Goal: Task Accomplishment & Management: Manage account settings

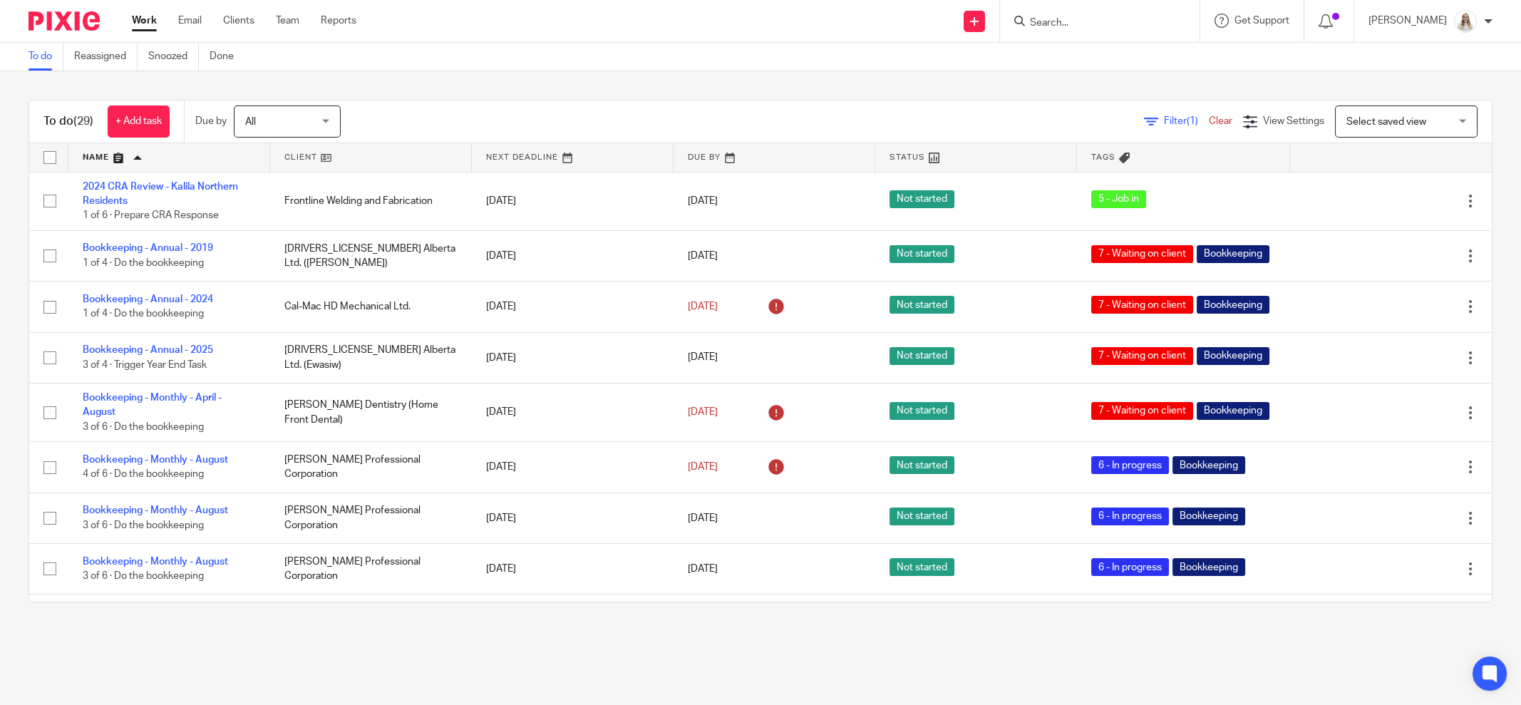
click at [127, 152] on link at bounding box center [169, 157] width 202 height 29
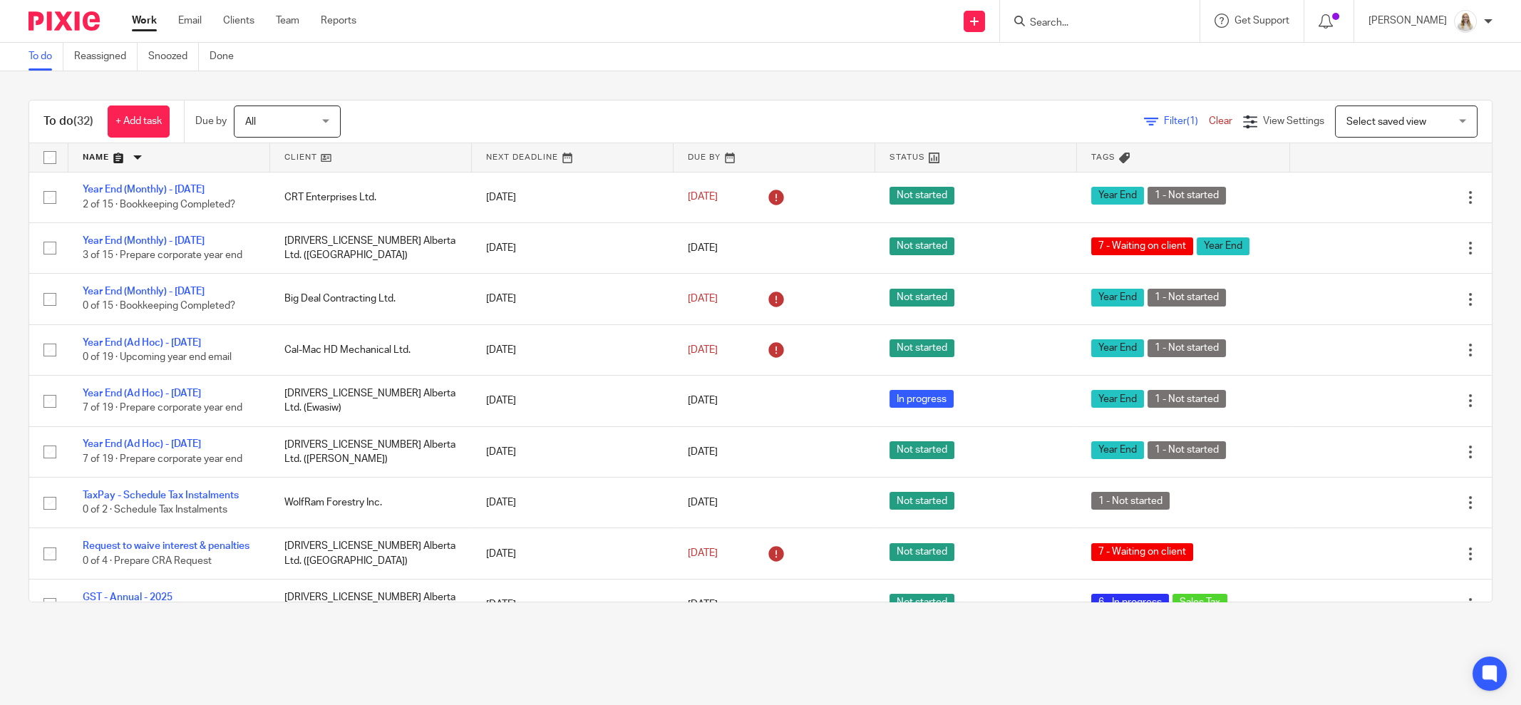
click at [121, 156] on link at bounding box center [169, 157] width 202 height 29
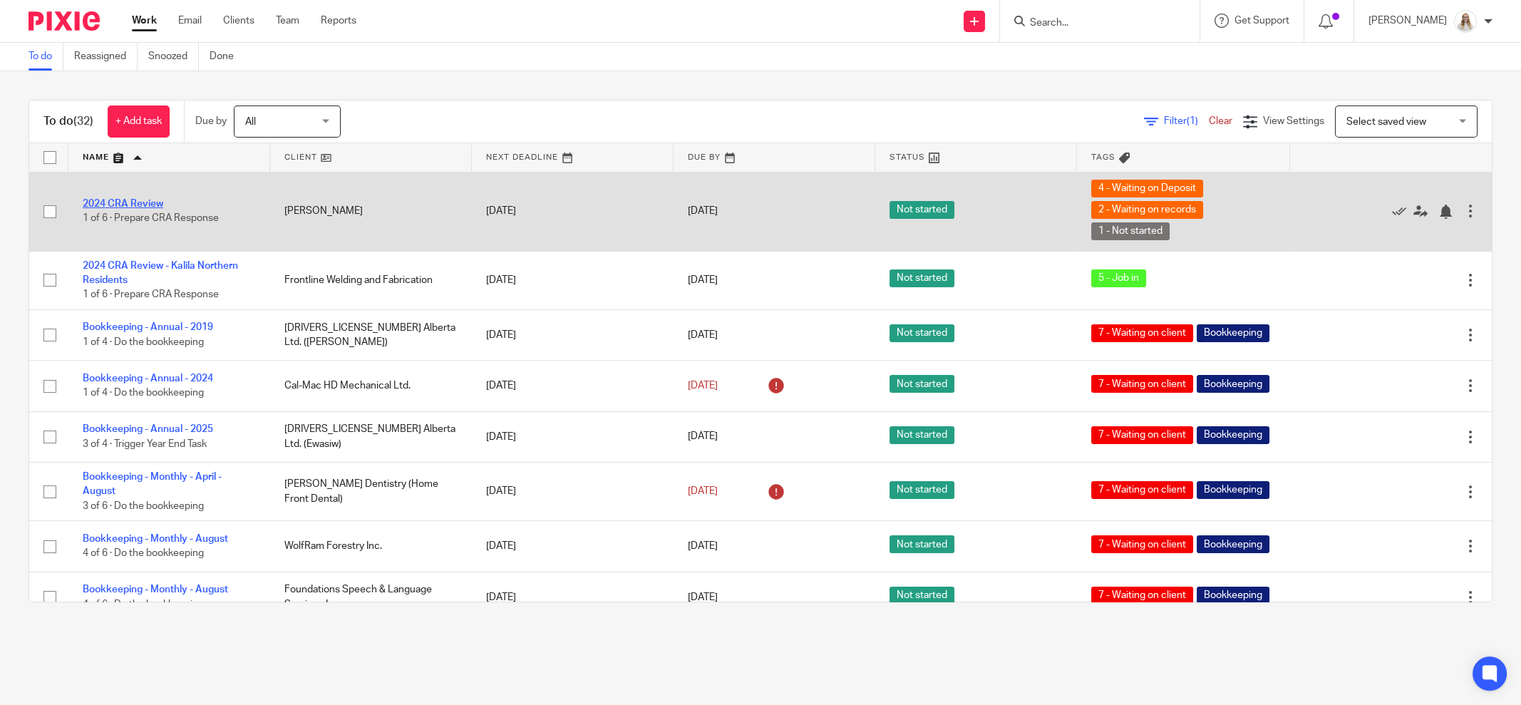
click at [119, 199] on link "2024 CRA Review" at bounding box center [123, 204] width 81 height 10
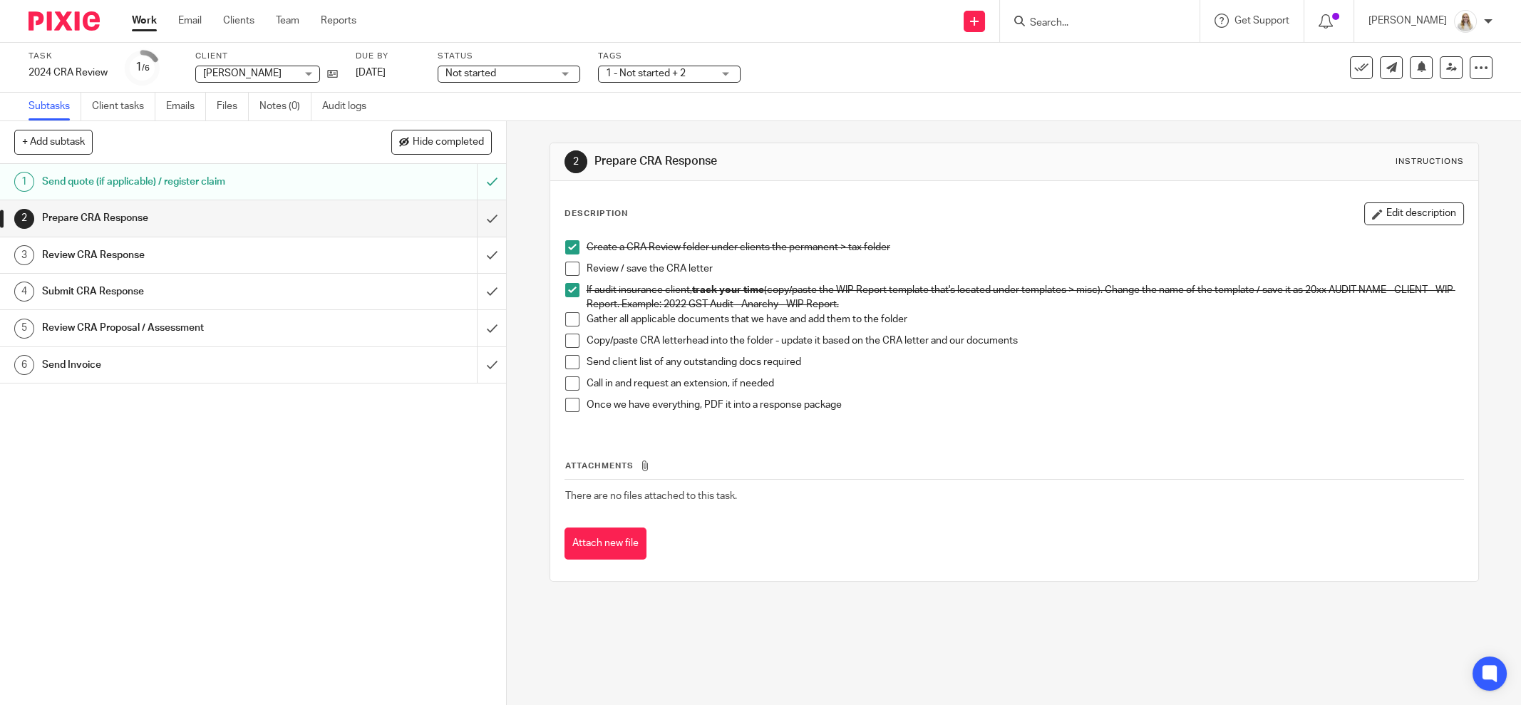
click at [359, 180] on div "Send quote (if applicable) / register claim" at bounding box center [252, 181] width 421 height 21
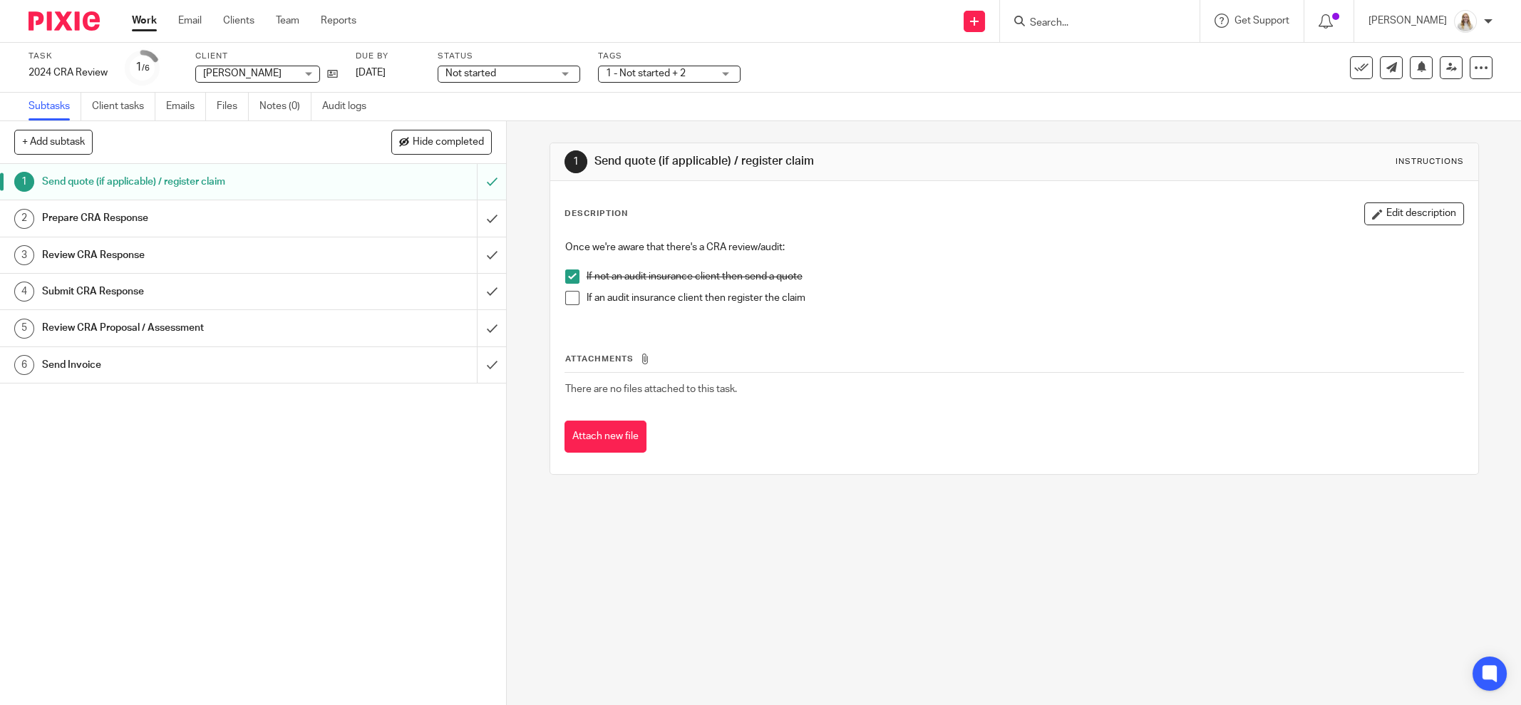
click at [323, 221] on div "Prepare CRA Response" at bounding box center [252, 217] width 421 height 21
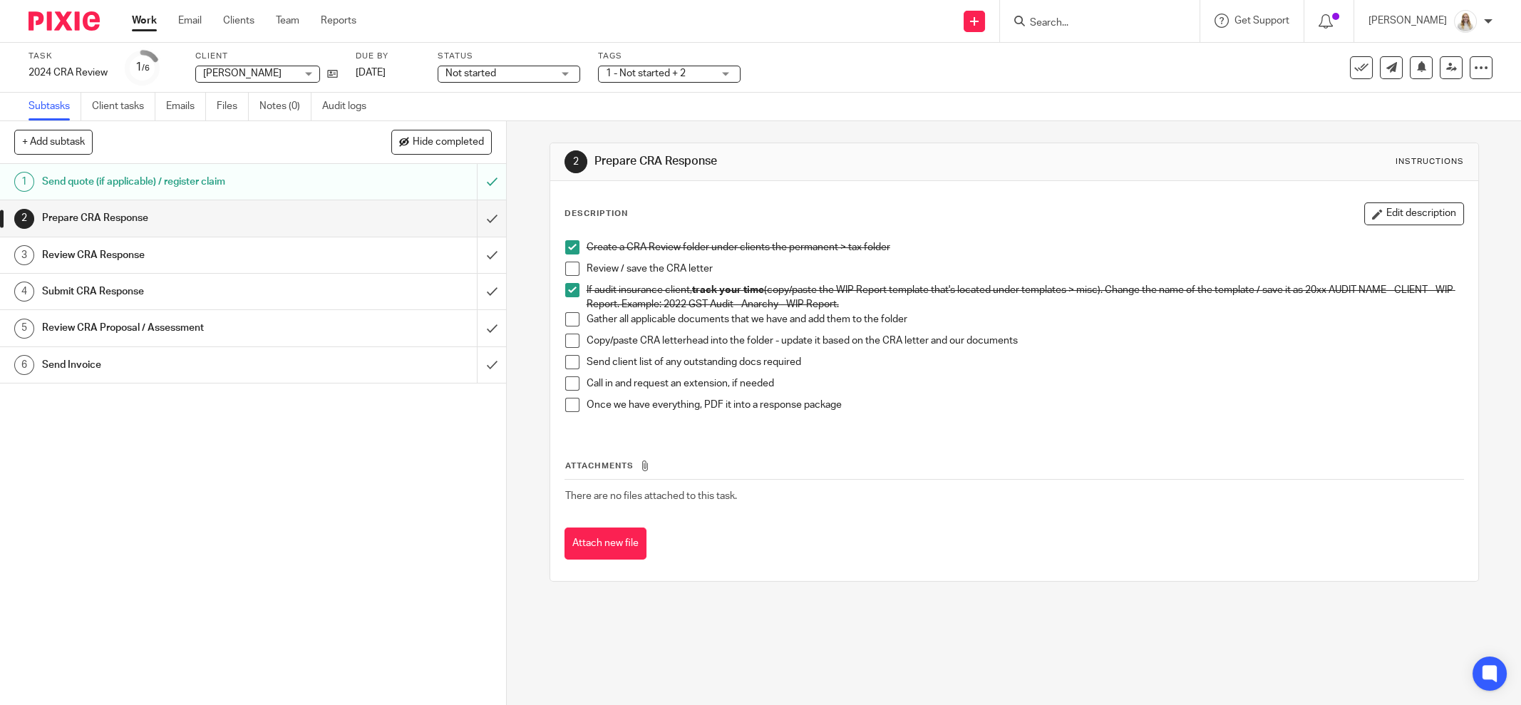
click at [673, 77] on span "1 - Not started + 2" at bounding box center [646, 73] width 80 height 10
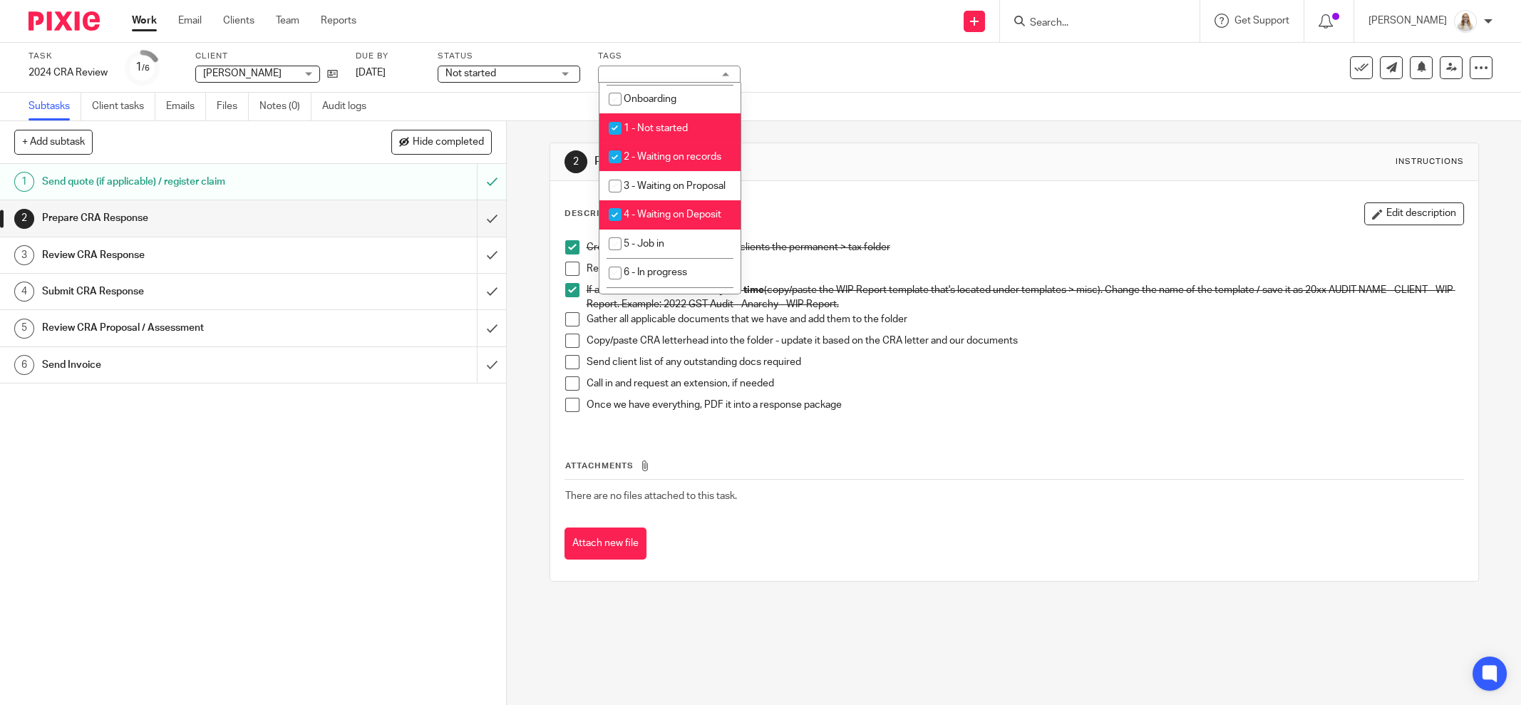
scroll to position [356, 0]
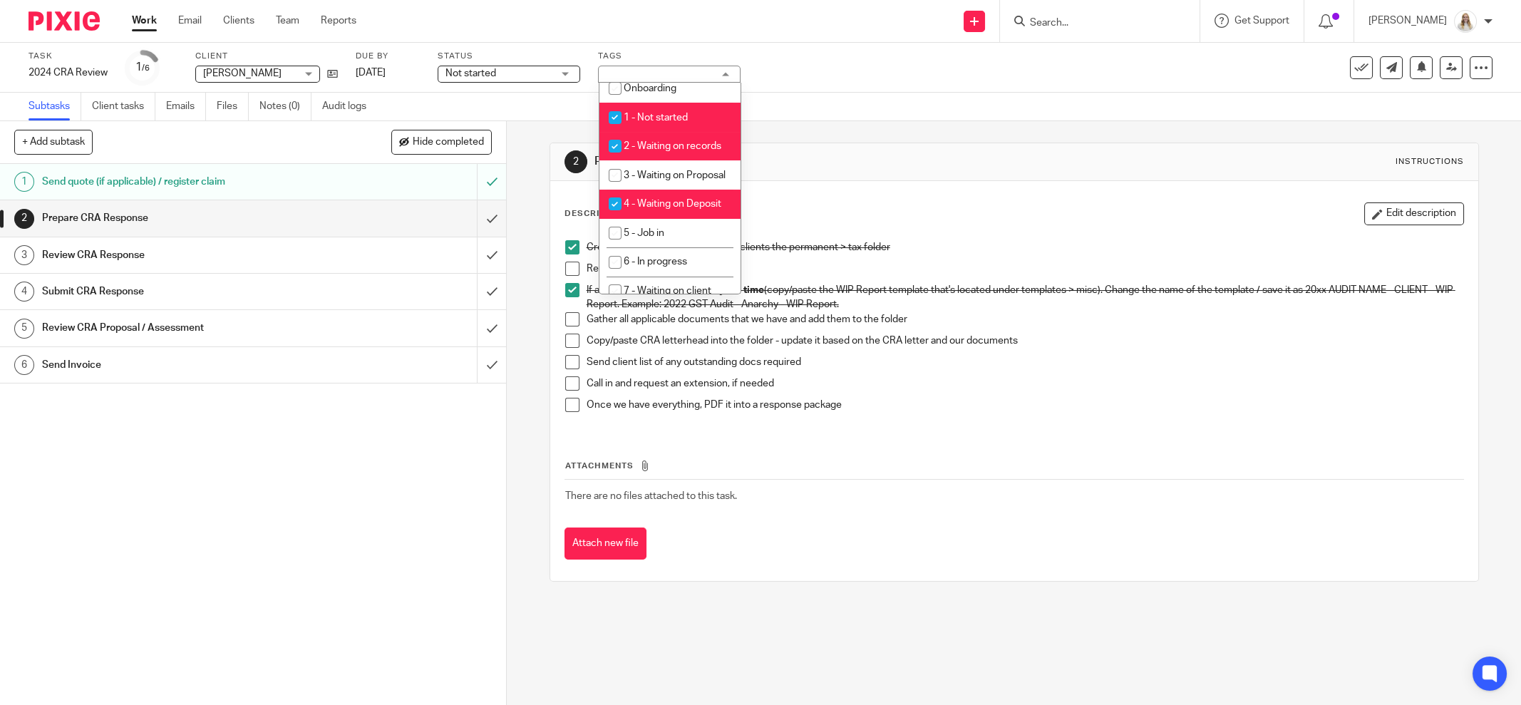
click at [653, 158] on li "2 - Waiting on records" at bounding box center [669, 146] width 141 height 29
checkbox input "false"
click at [682, 113] on span "1 - Not started" at bounding box center [655, 118] width 64 height 10
checkbox input "false"
click at [698, 219] on li "4 - Waiting on Deposit" at bounding box center [669, 204] width 141 height 29
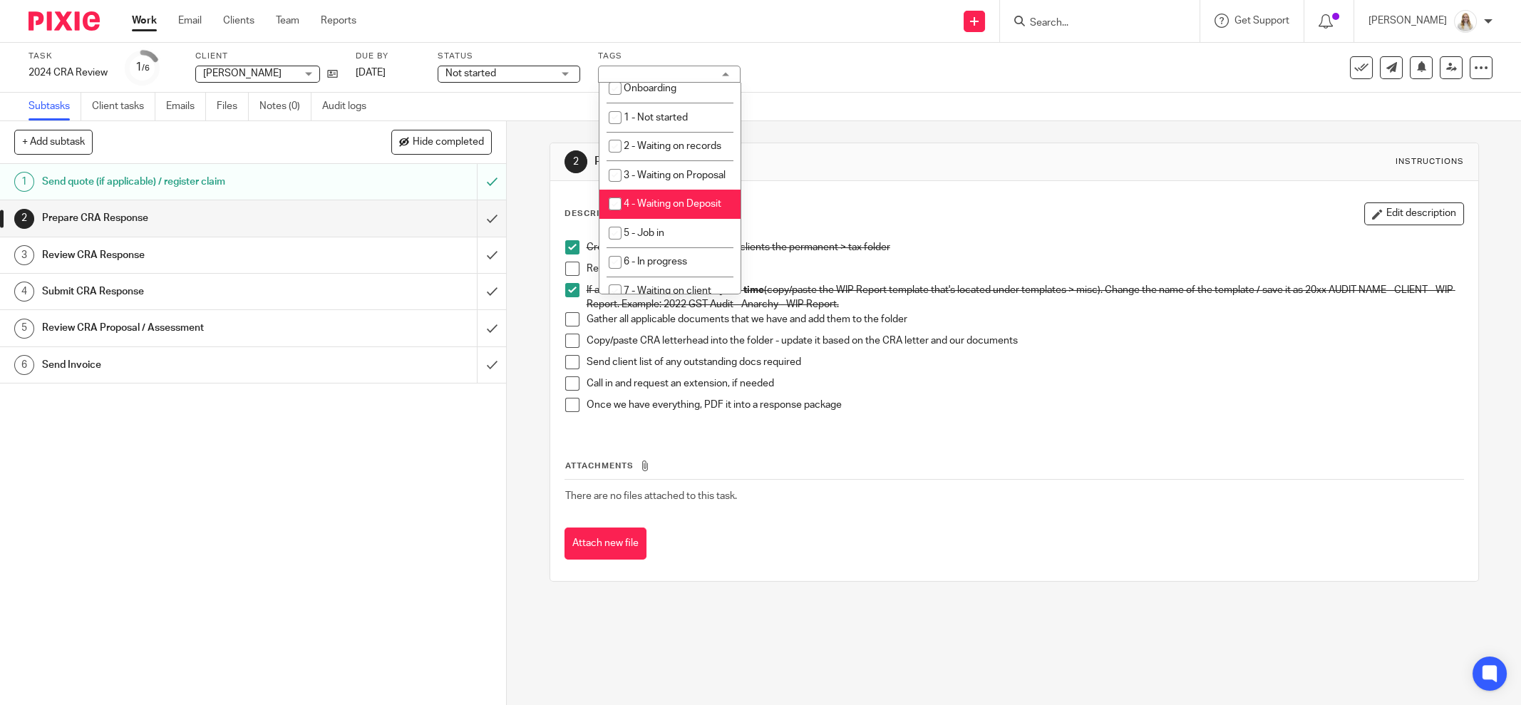
checkbox input "false"
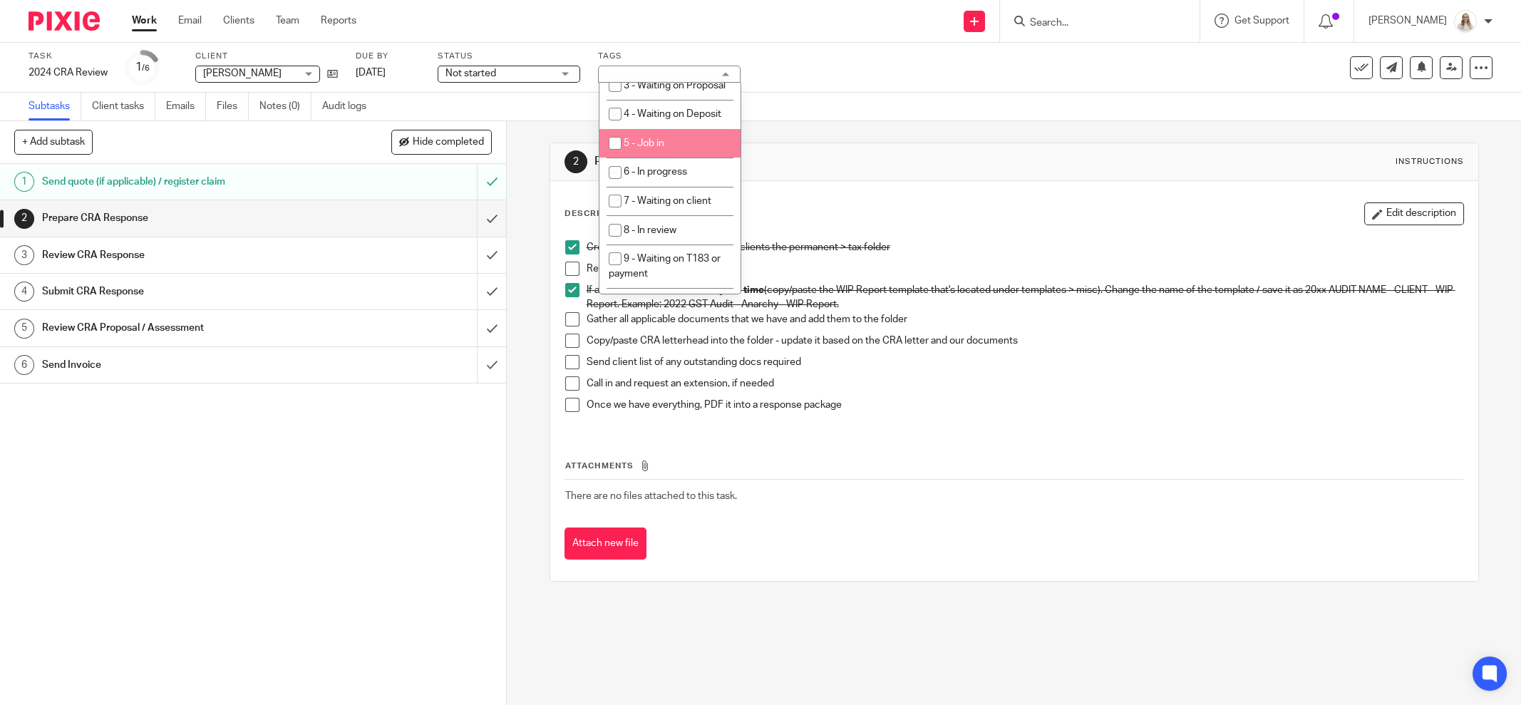
click at [673, 158] on li "5 - Job in" at bounding box center [669, 143] width 141 height 29
checkbox input "true"
click at [858, 86] on div "Task 2024 CRA Review Save 2024 CRA Review 1 /6 Client Cory Scarth Cory Scarth N…" at bounding box center [760, 68] width 1521 height 50
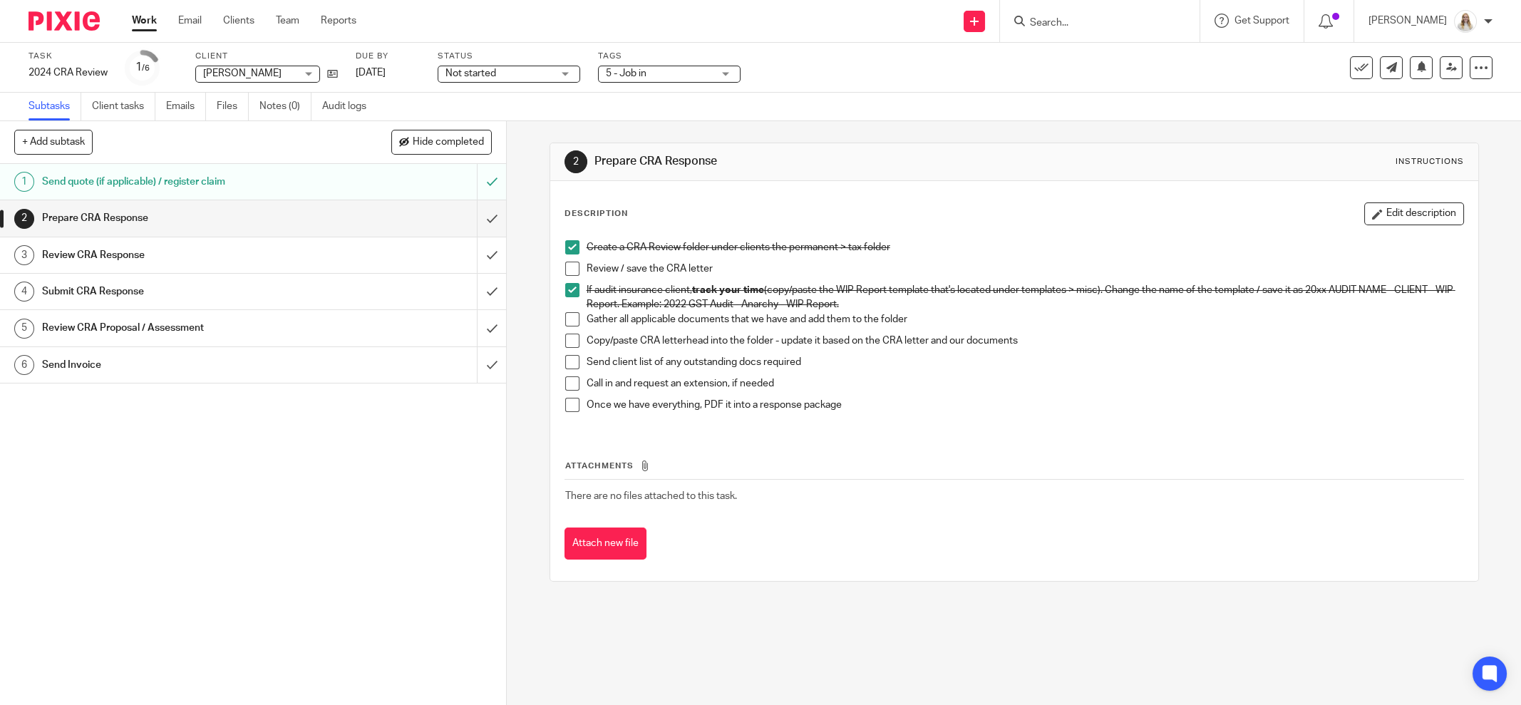
click at [569, 319] on span at bounding box center [572, 319] width 14 height 14
click at [569, 266] on span at bounding box center [572, 269] width 14 height 14
click at [566, 337] on span at bounding box center [572, 340] width 14 height 14
drag, startPoint x: 1377, startPoint y: 205, endPoint x: 1304, endPoint y: 214, distance: 73.2
click at [1377, 206] on button "Edit description" at bounding box center [1414, 213] width 100 height 23
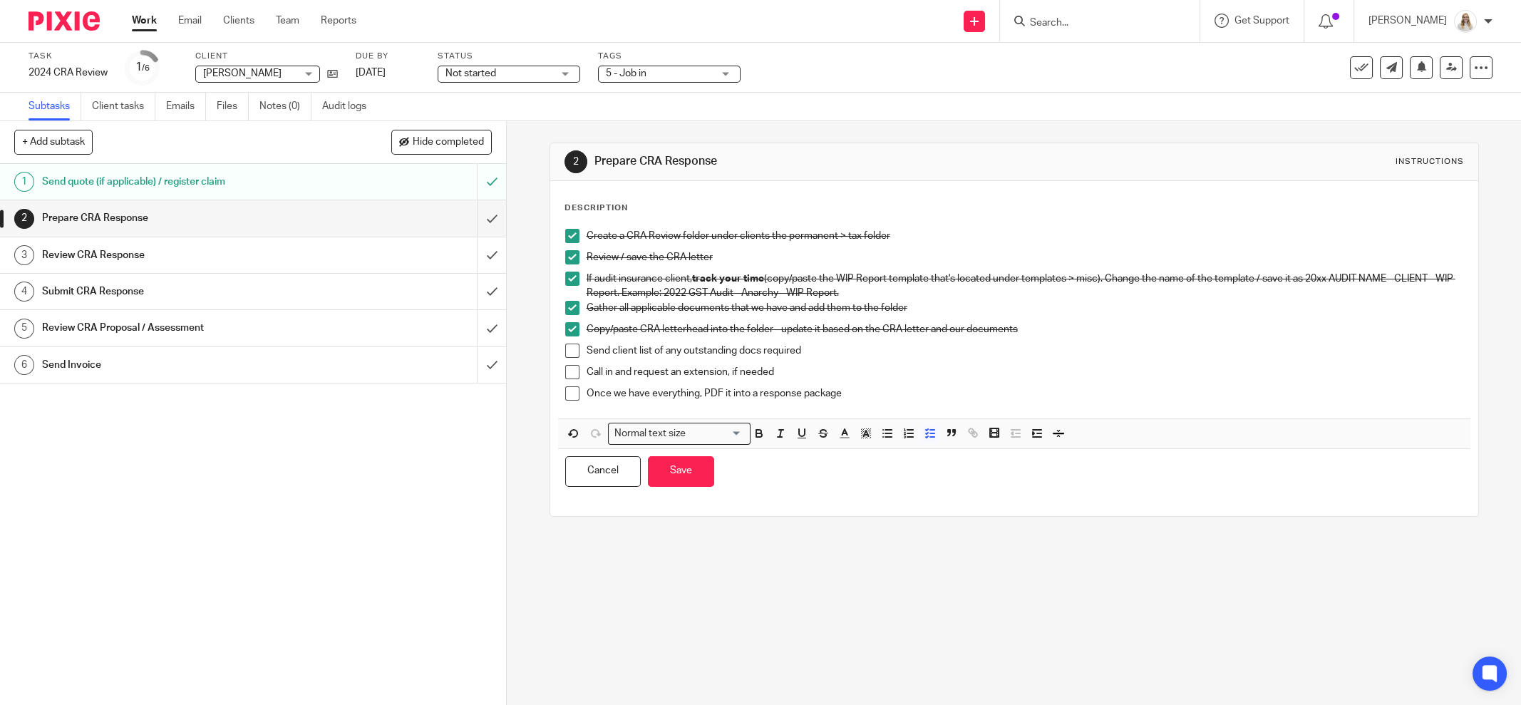
click at [849, 390] on p "Once we have everything, PDF it into a response package" at bounding box center [1024, 393] width 876 height 14
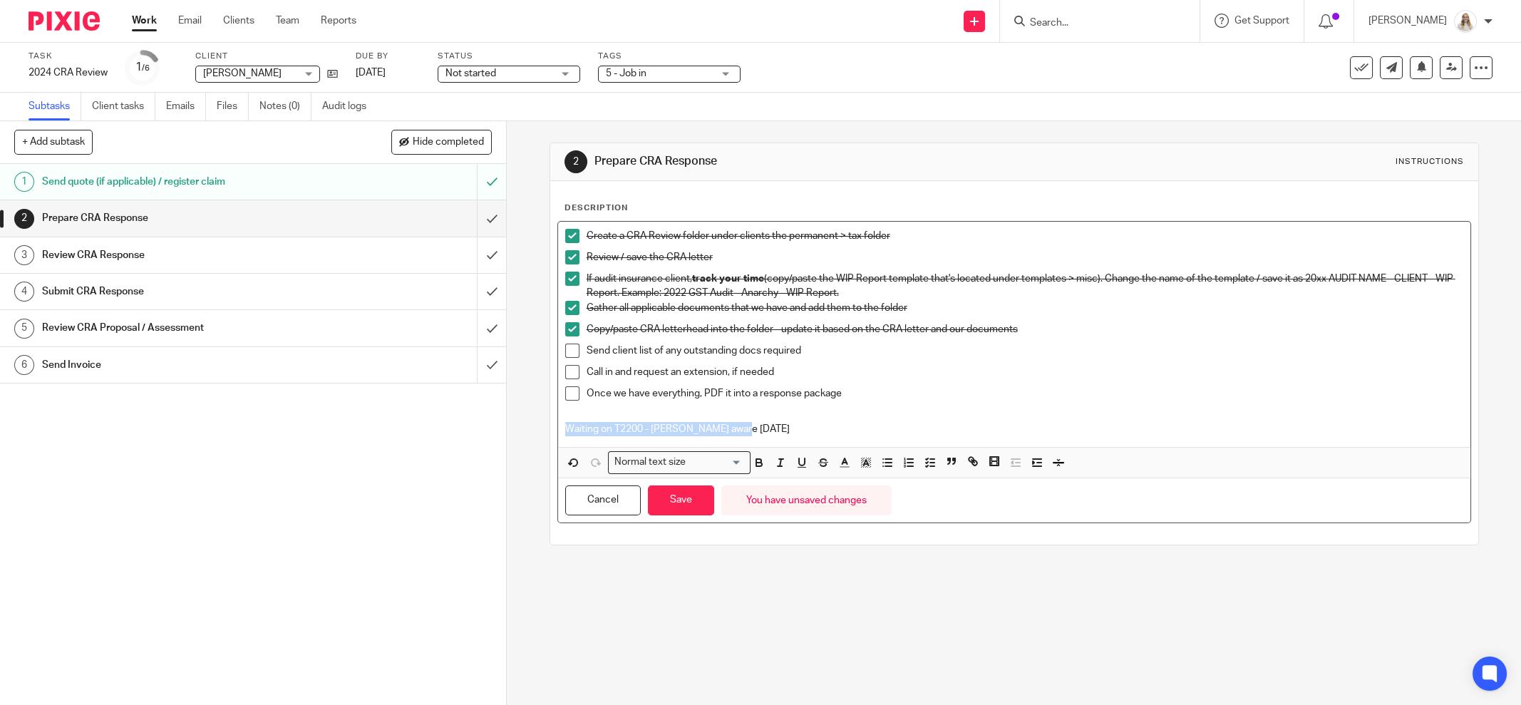
drag, startPoint x: 749, startPoint y: 431, endPoint x: 534, endPoint y: 428, distance: 215.2
click at [536, 428] on div "2 Prepare CRA Response Instructions Description Create a CRA Review folder unde…" at bounding box center [1014, 413] width 1014 height 584
click at [838, 456] on icon "button" at bounding box center [844, 462] width 13 height 13
click at [958, 506] on li "color:#AB149E" at bounding box center [963, 509] width 11 height 11
click at [757, 456] on icon "button" at bounding box center [758, 462] width 13 height 13
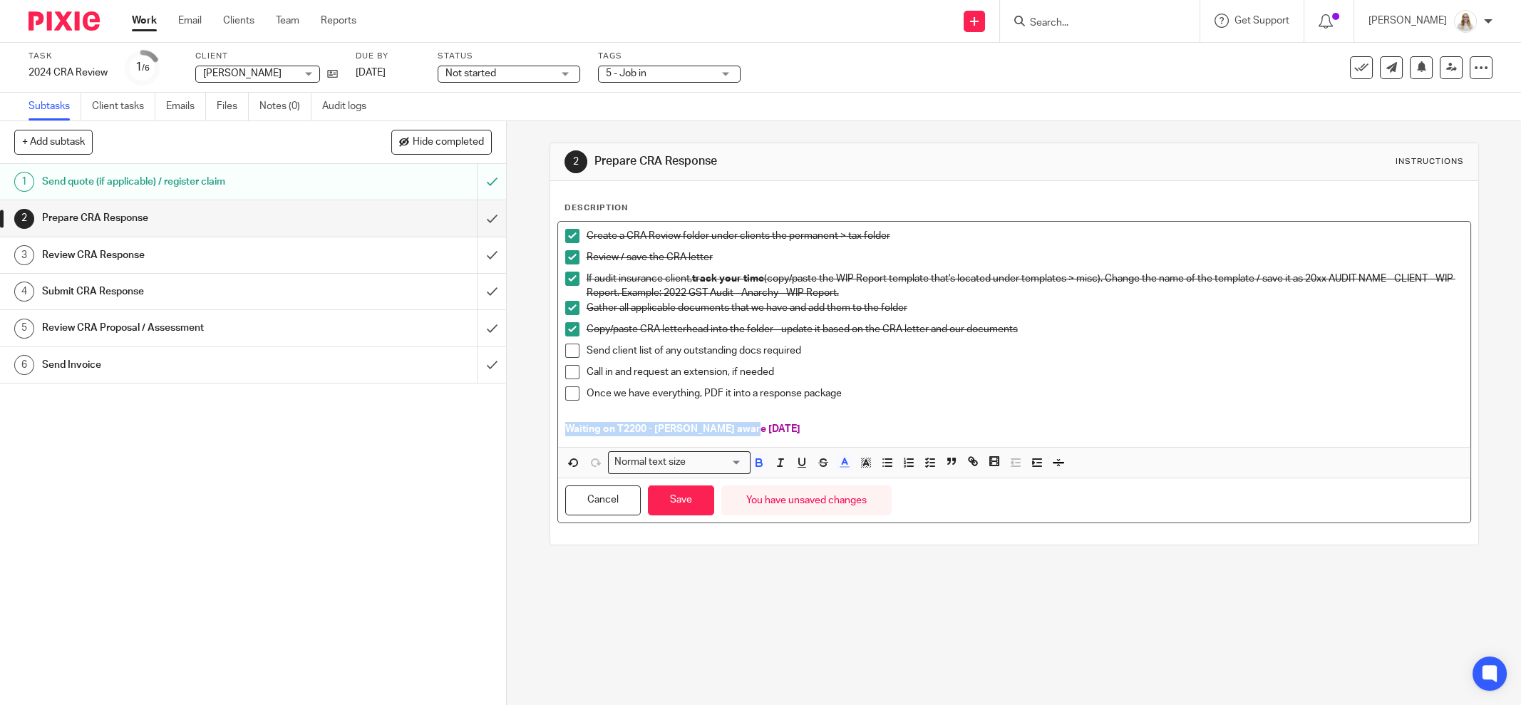
click at [558, 425] on div "Create a CRA Review folder under clients the permanent > tax folder Review / sa…" at bounding box center [1014, 334] width 912 height 225
click at [926, 462] on icon "button" at bounding box center [929, 462] width 13 height 13
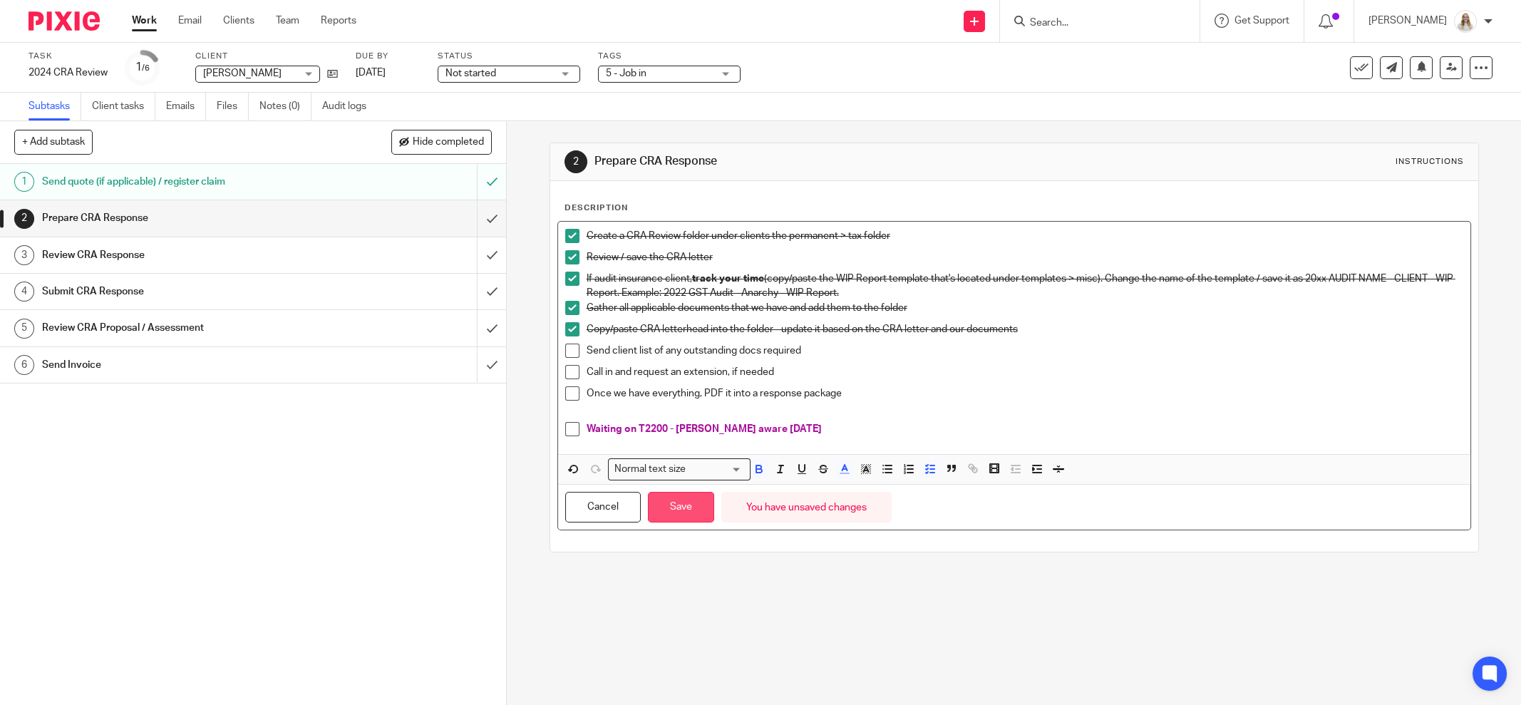
click at [683, 500] on button "Save" at bounding box center [681, 507] width 66 height 31
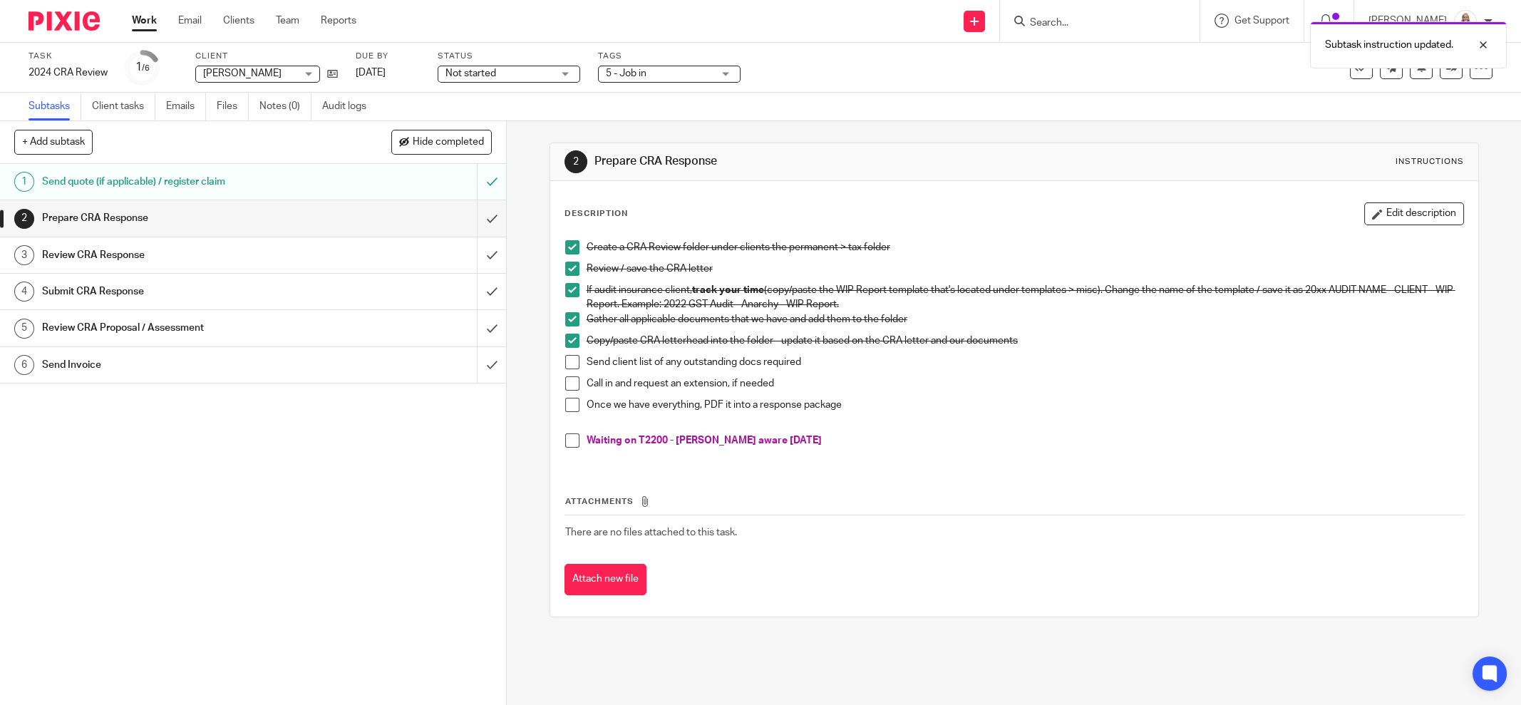
click at [565, 359] on span at bounding box center [572, 362] width 14 height 14
click at [1364, 209] on button "Edit description" at bounding box center [1414, 213] width 100 height 23
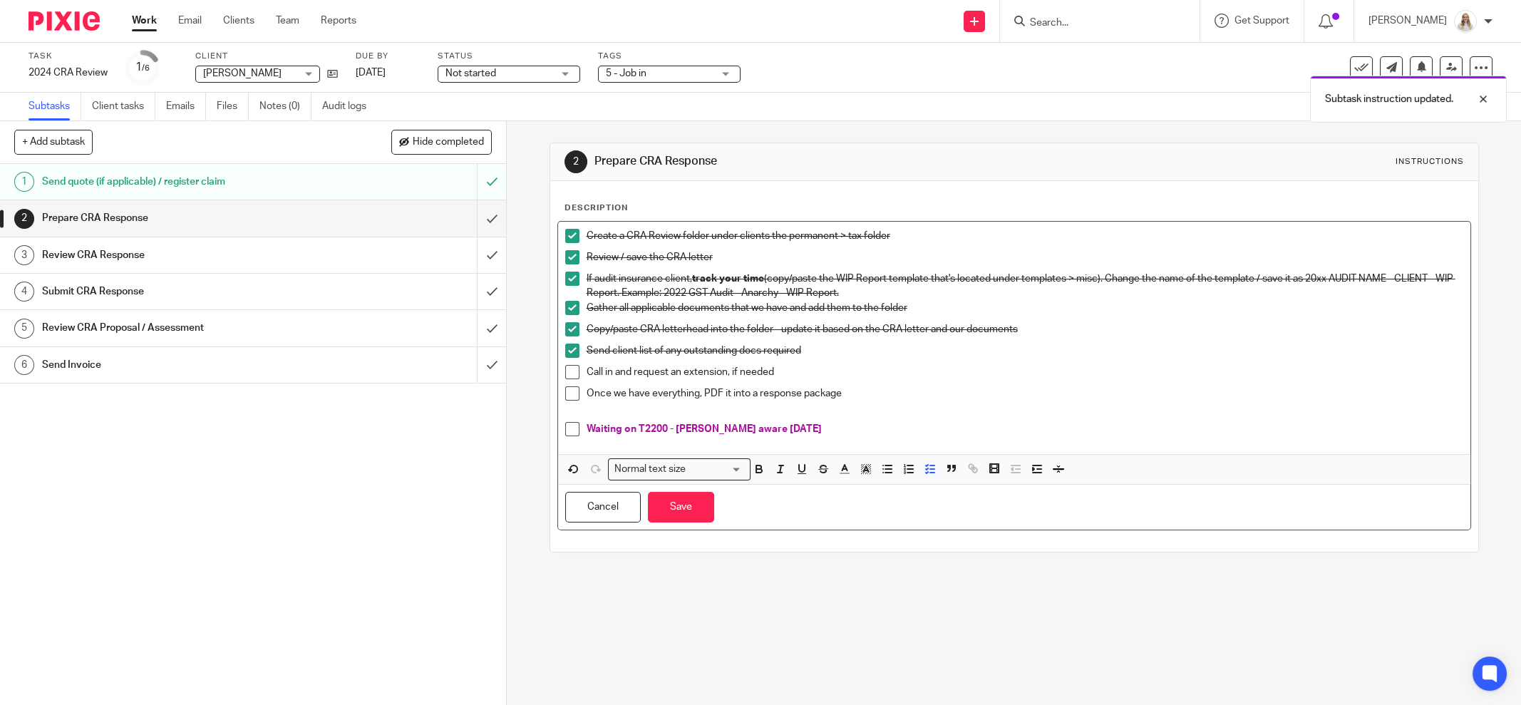
click at [770, 374] on p "Call in and request an extension, if needed" at bounding box center [1024, 372] width 876 height 14
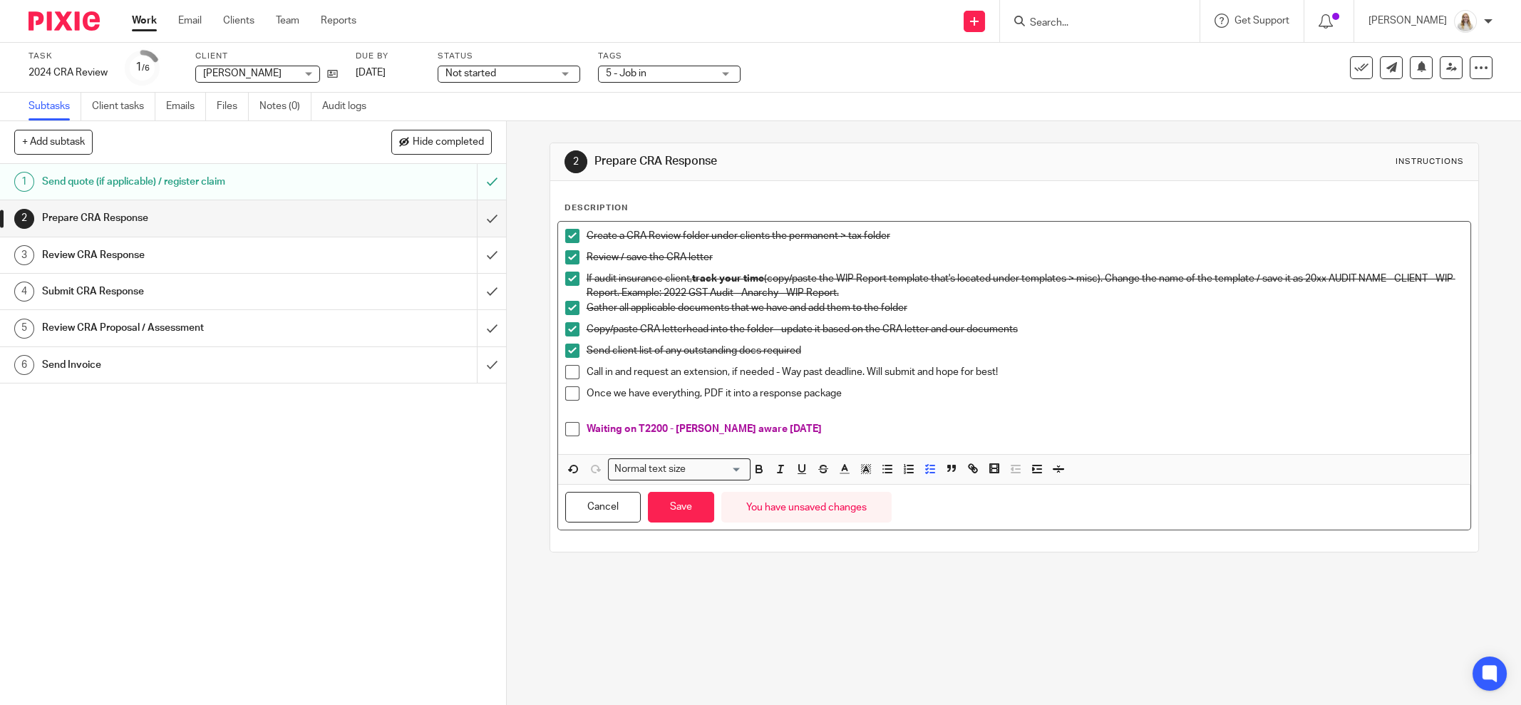
drag, startPoint x: 1007, startPoint y: 368, endPoint x: 775, endPoint y: 368, distance: 232.3
click at [775, 368] on p "Call in and request an extension, if needed - Way past deadline. Will submit an…" at bounding box center [1024, 372] width 876 height 14
click at [754, 465] on icon "button" at bounding box center [758, 468] width 13 height 13
click at [838, 465] on icon "button" at bounding box center [844, 468] width 13 height 13
click at [959, 513] on li "color:#AB149E" at bounding box center [963, 516] width 11 height 11
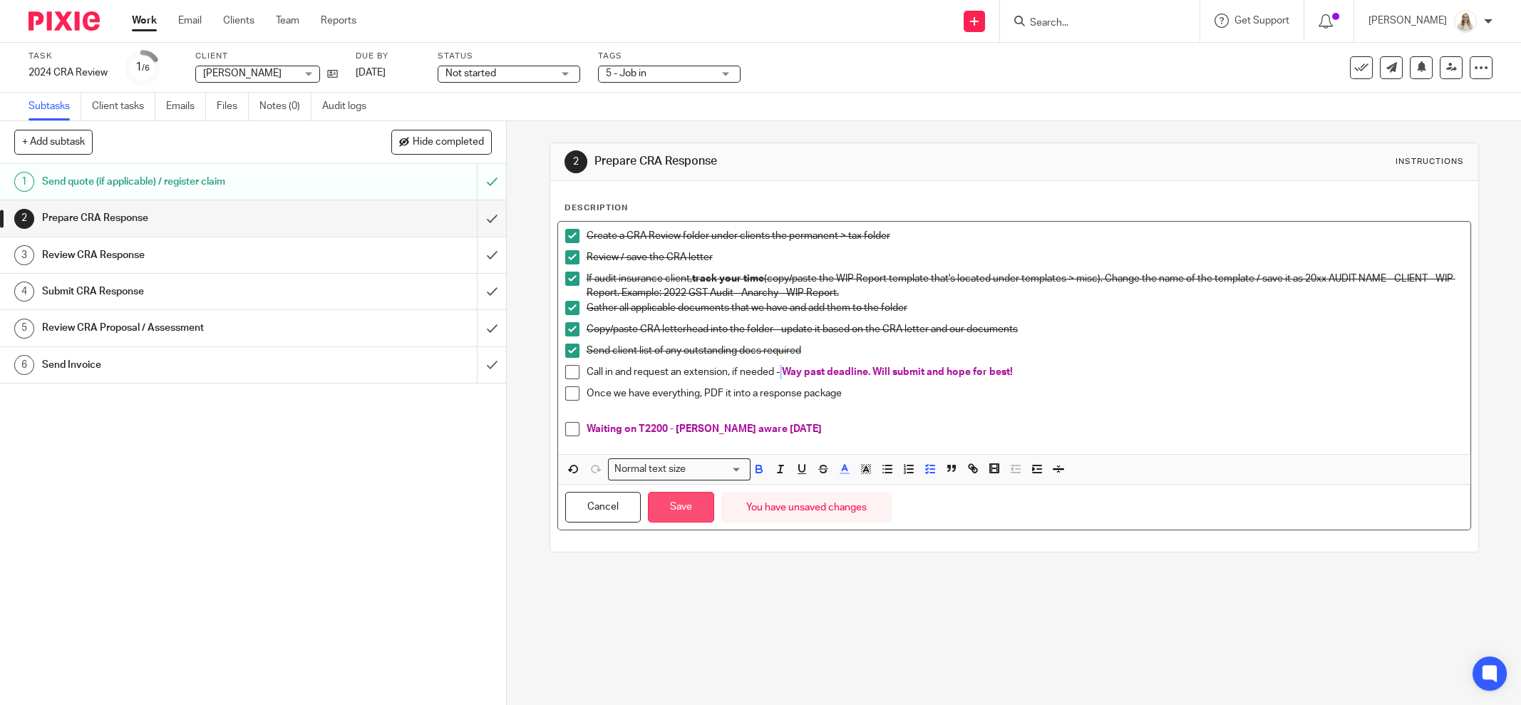
click at [682, 500] on button "Save" at bounding box center [681, 507] width 66 height 31
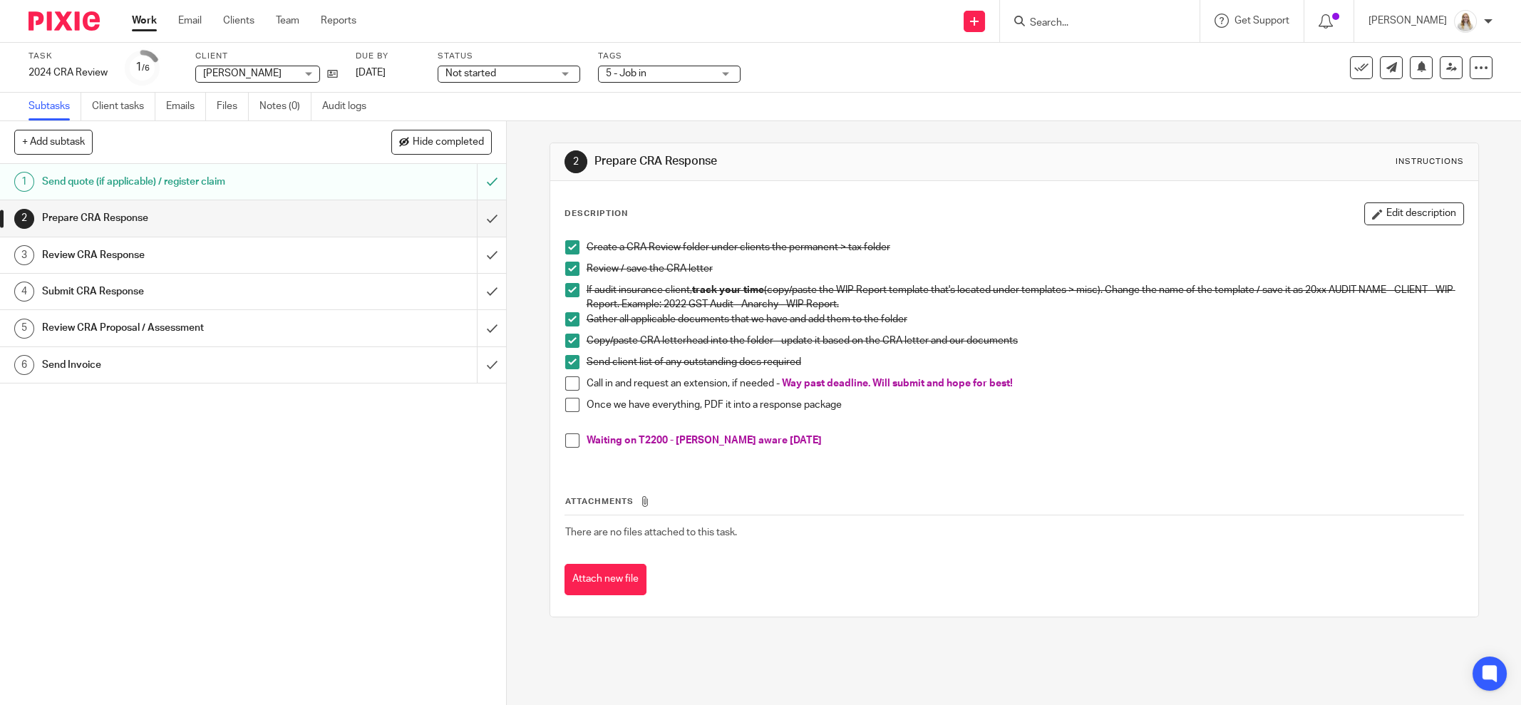
drag, startPoint x: 1320, startPoint y: 430, endPoint x: 1327, endPoint y: 427, distance: 7.3
click at [1320, 430] on p at bounding box center [1014, 426] width 898 height 14
drag, startPoint x: 1409, startPoint y: 212, endPoint x: 1322, endPoint y: 245, distance: 92.2
click at [1409, 212] on button "Edit description" at bounding box center [1414, 213] width 100 height 23
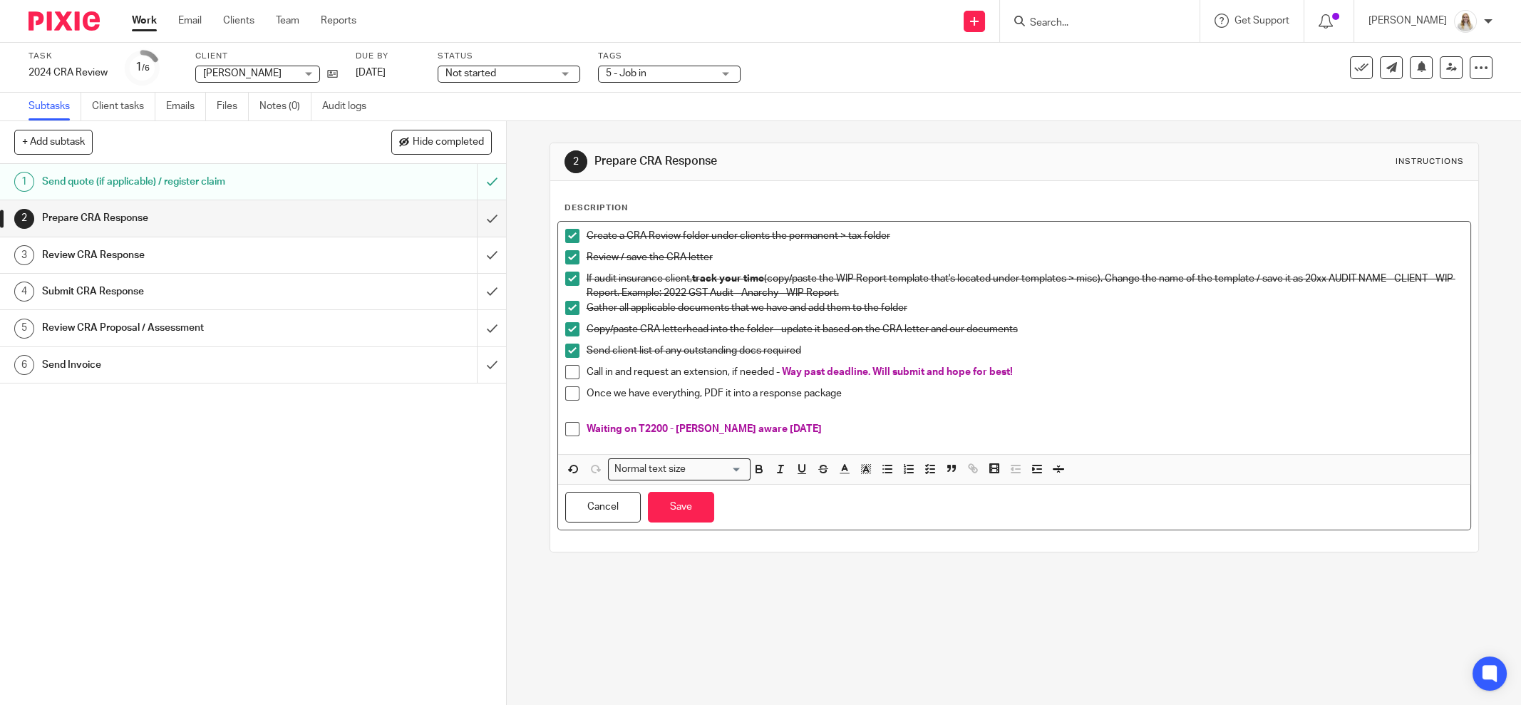
click at [673, 414] on p at bounding box center [1014, 415] width 898 height 14
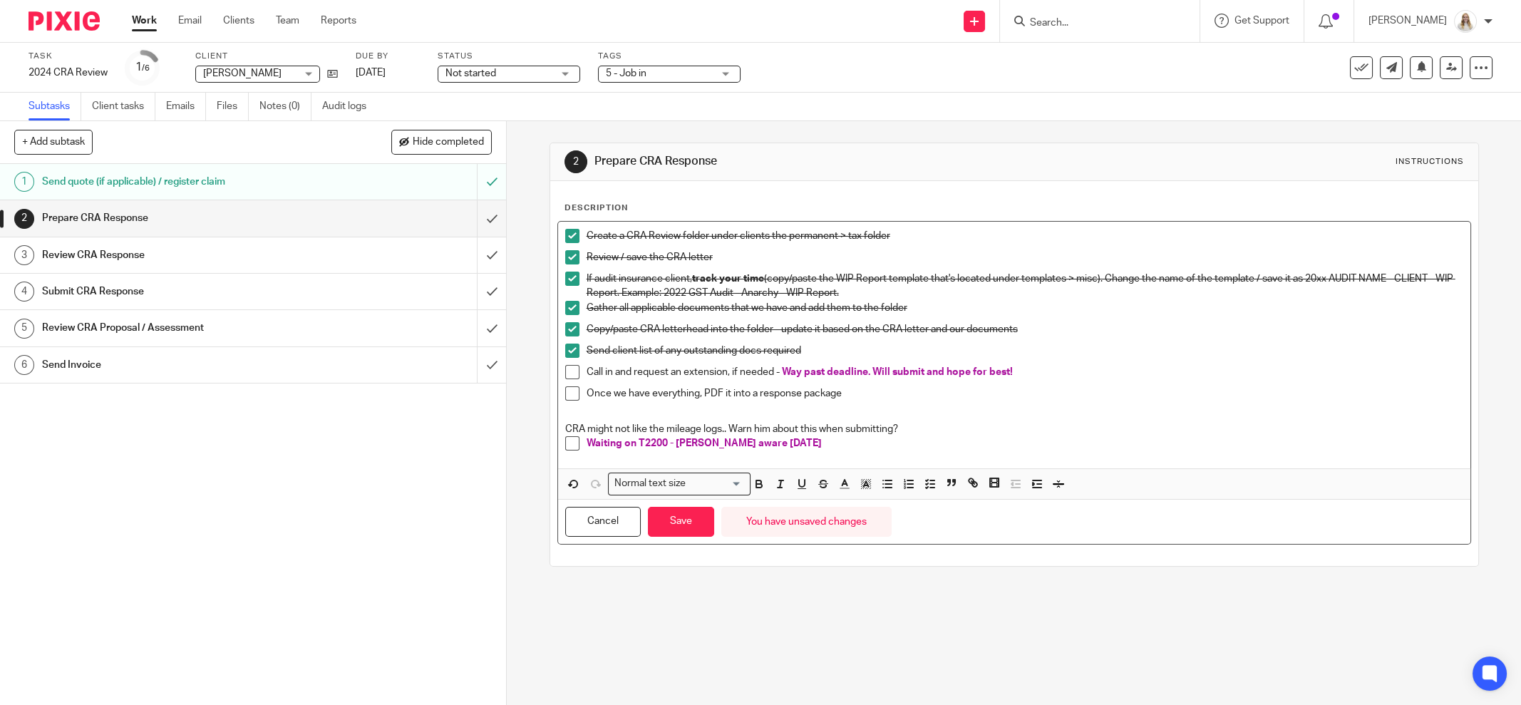
drag, startPoint x: 902, startPoint y: 426, endPoint x: 548, endPoint y: 423, distance: 354.1
click at [550, 422] on div "Description Create a CRA Review folder under clients the permanent > tax folder…" at bounding box center [1014, 373] width 928 height 385
click at [756, 481] on icon "button" at bounding box center [758, 483] width 13 height 13
click at [842, 480] on polyline "button" at bounding box center [844, 483] width 5 height 6
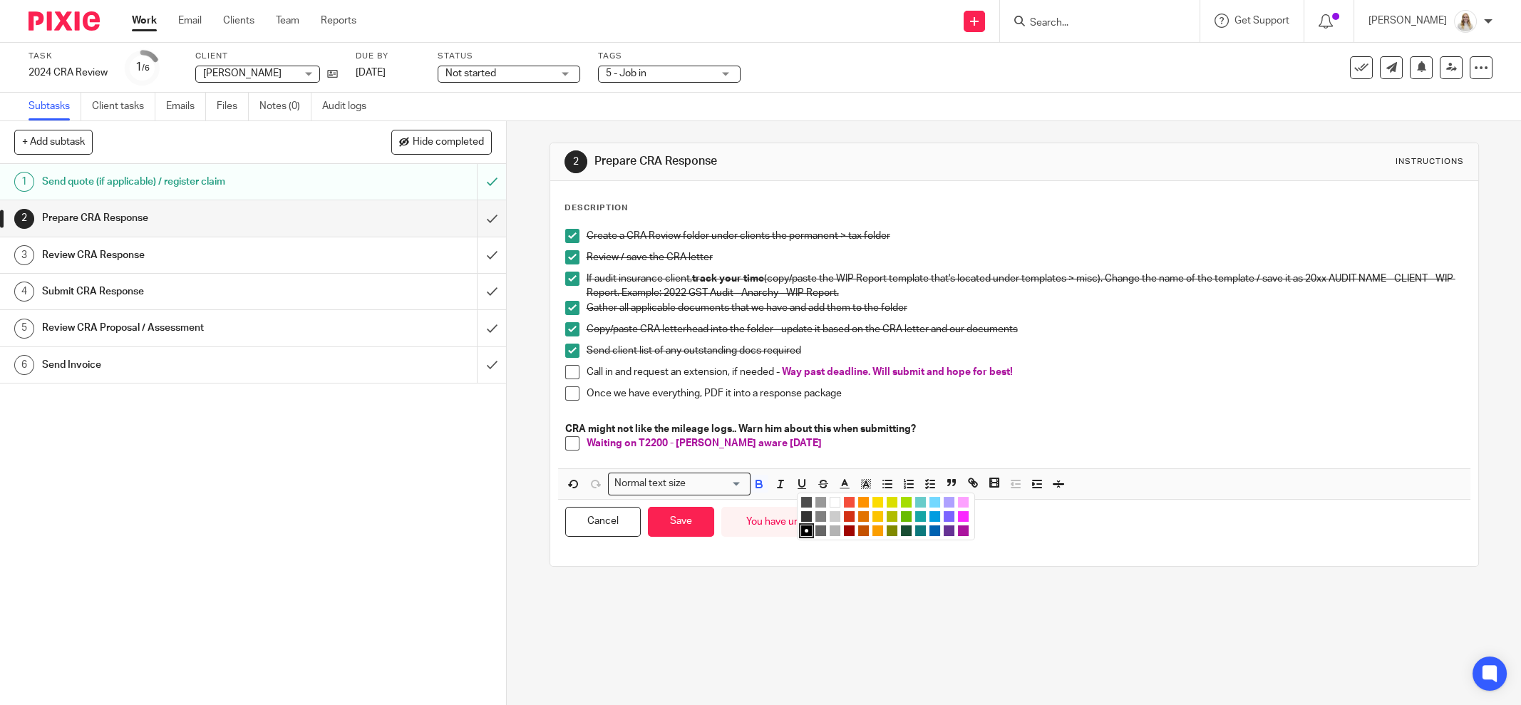
click at [958, 527] on li "color:#AB149E" at bounding box center [963, 530] width 11 height 11
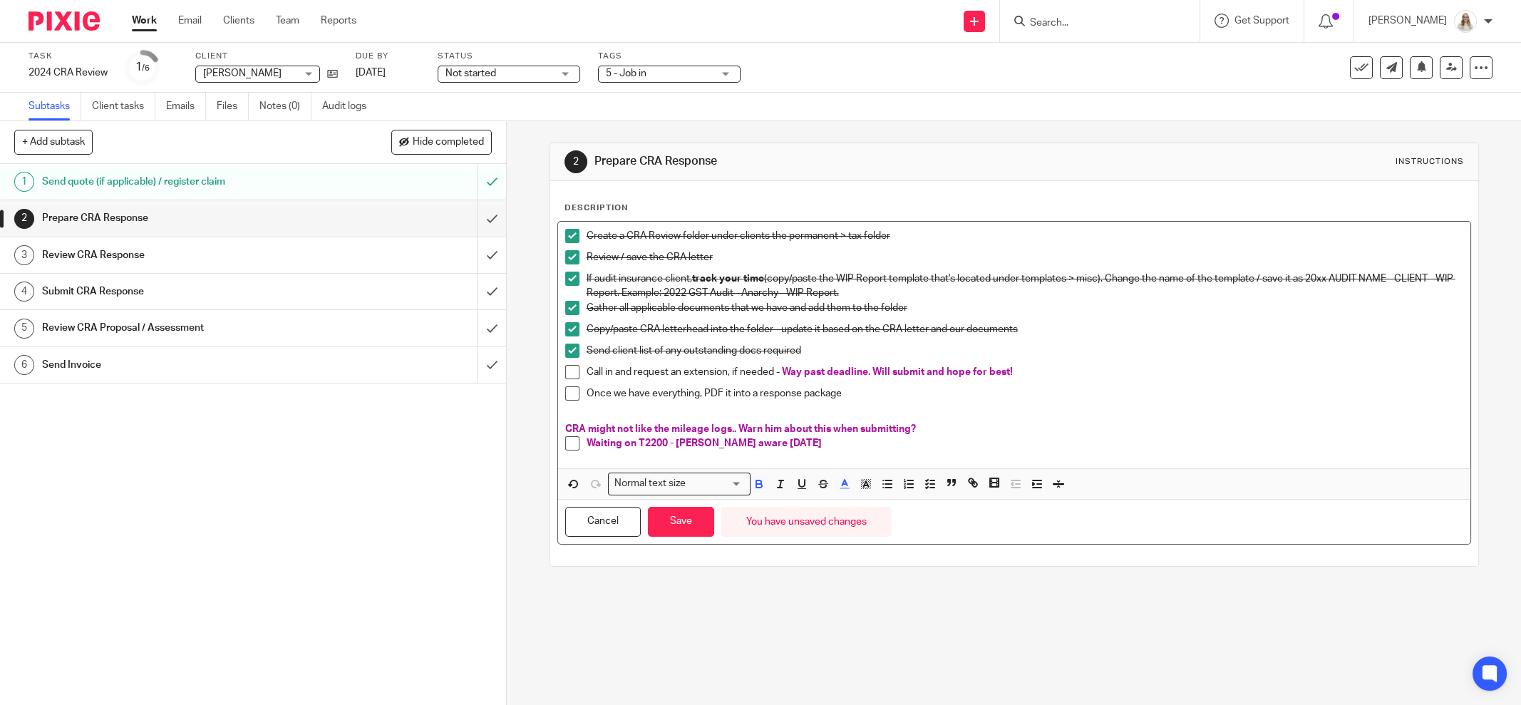
click at [925, 423] on p "CRA might not like the mileage logs.. Warn him about this when submitting?" at bounding box center [1014, 429] width 898 height 14
click at [774, 443] on p "Waiting on T2200 - Cory aware Sept 25" at bounding box center [1024, 443] width 876 height 14
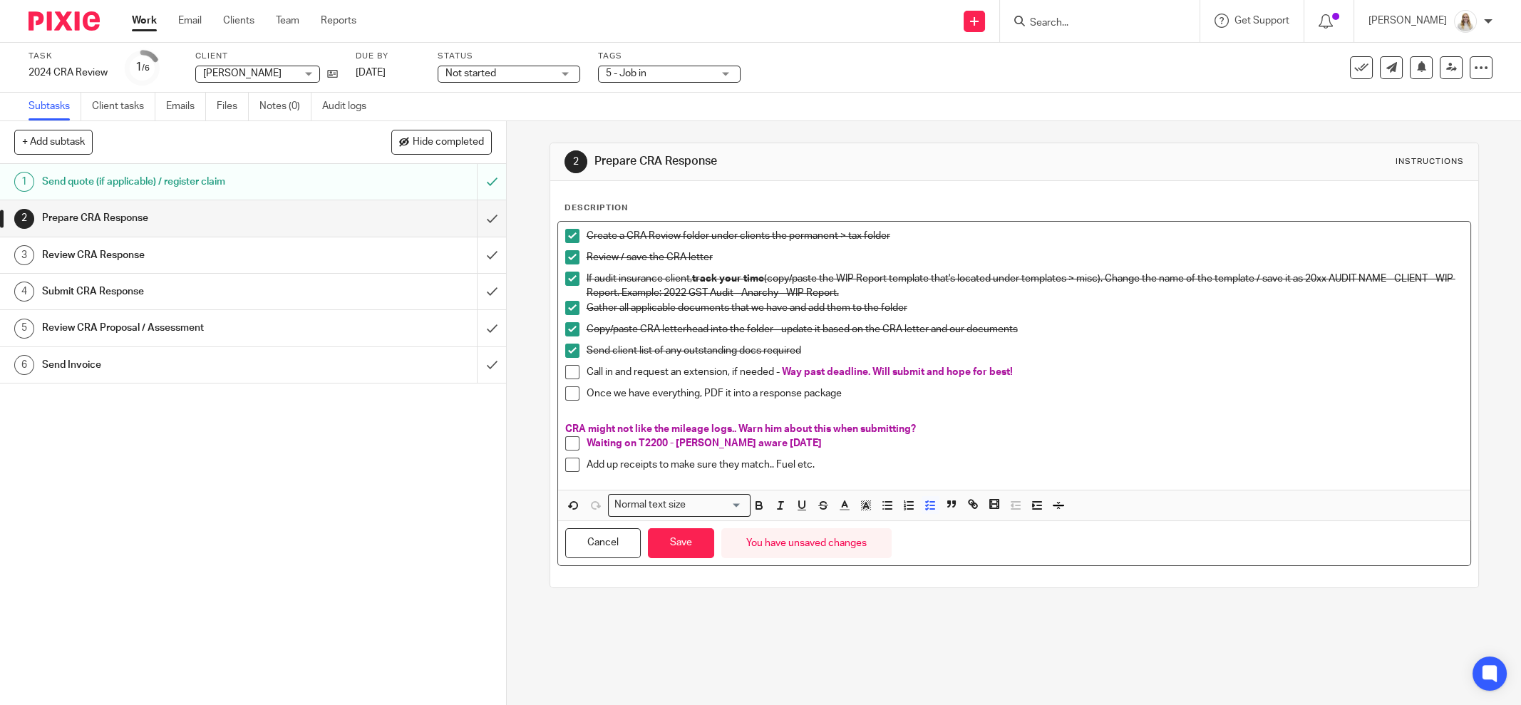
drag, startPoint x: 817, startPoint y: 459, endPoint x: 626, endPoint y: 470, distance: 190.5
click at [579, 457] on li "Add up receipts to make sure they match.. Fuel etc." at bounding box center [1014, 467] width 898 height 21
click at [756, 502] on icon "button" at bounding box center [758, 504] width 5 height 4
click at [842, 500] on icon "button" at bounding box center [844, 505] width 13 height 13
click at [959, 549] on li "color:#AB149E" at bounding box center [963, 552] width 11 height 11
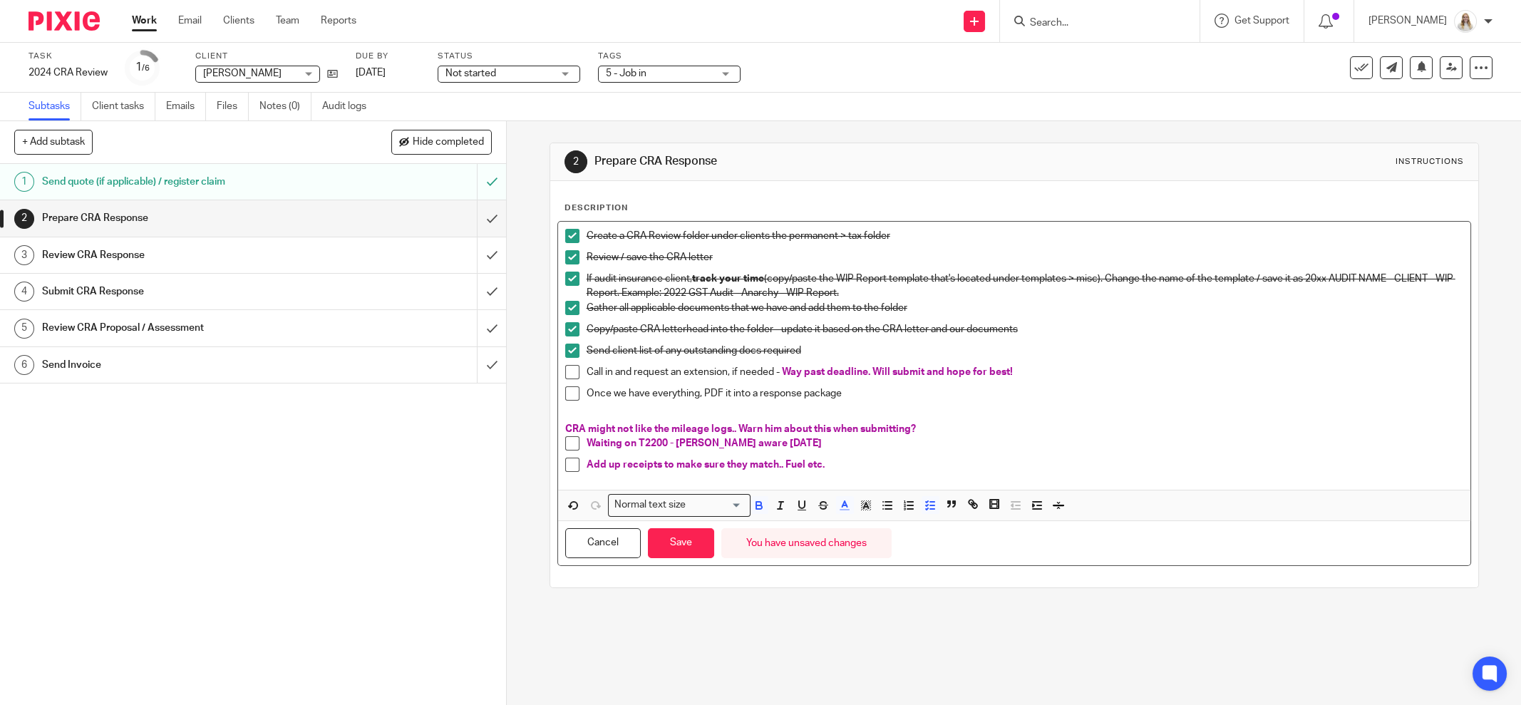
click at [943, 410] on p at bounding box center [1014, 415] width 898 height 14
drag, startPoint x: 935, startPoint y: 429, endPoint x: 547, endPoint y: 420, distance: 387.7
click at [557, 419] on div "Create a CRA Review folder under clients the permanent > tax folder Review / sa…" at bounding box center [1013, 393] width 913 height 345
click at [756, 500] on icon "button" at bounding box center [758, 505] width 13 height 13
click at [675, 540] on button "Save" at bounding box center [681, 543] width 66 height 31
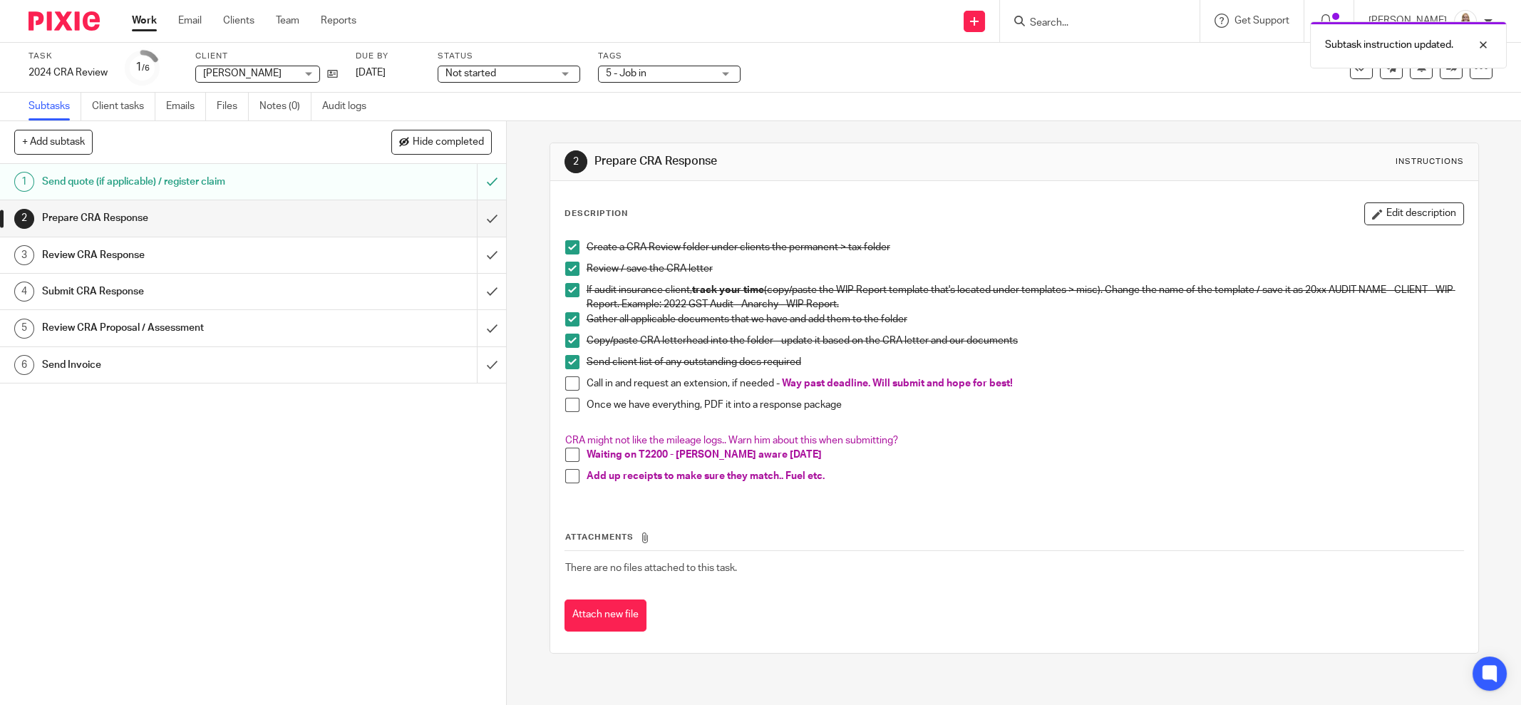
click at [770, 457] on p "Waiting on T2200 - Cory aware Sept 25" at bounding box center [1024, 454] width 876 height 14
click at [250, 515] on div "1 Send quote (if applicable) / register claim 2 Prepare CRA Response 3 Review C…" at bounding box center [253, 434] width 506 height 541
click at [1105, 390] on div "Call in and request an extension, if needed - Way past deadline. Will submit an…" at bounding box center [1024, 386] width 876 height 21
click at [1394, 208] on button "Edit description" at bounding box center [1414, 213] width 100 height 23
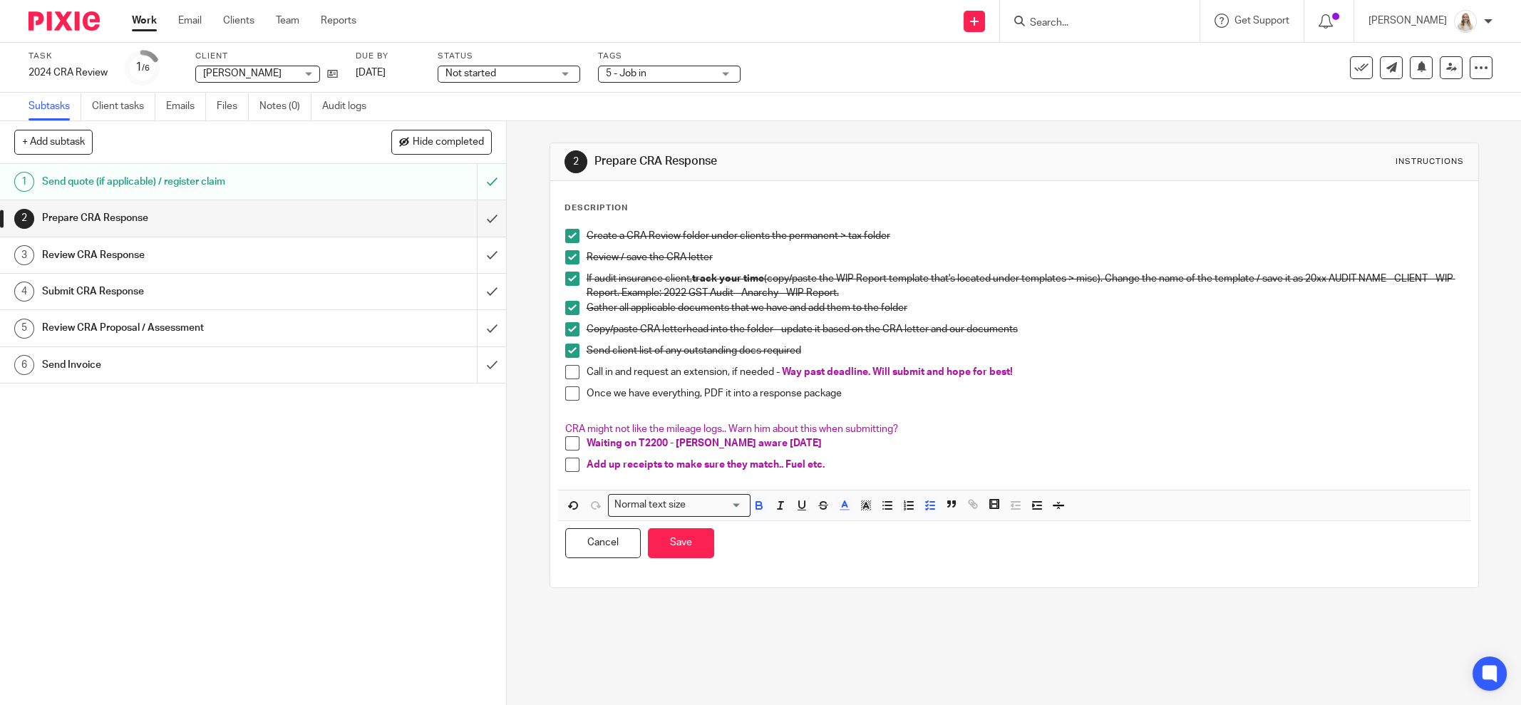
click at [586, 465] on span "Add up receipts to make sure they match.. Fuel etc." at bounding box center [705, 465] width 238 height 10
drag, startPoint x: 946, startPoint y: 465, endPoint x: 870, endPoint y: 466, distance: 75.5
click at [870, 466] on p "Ask if he wants me to add up receipts to make sure they match.. Fuel etc." at bounding box center [1024, 464] width 876 height 14
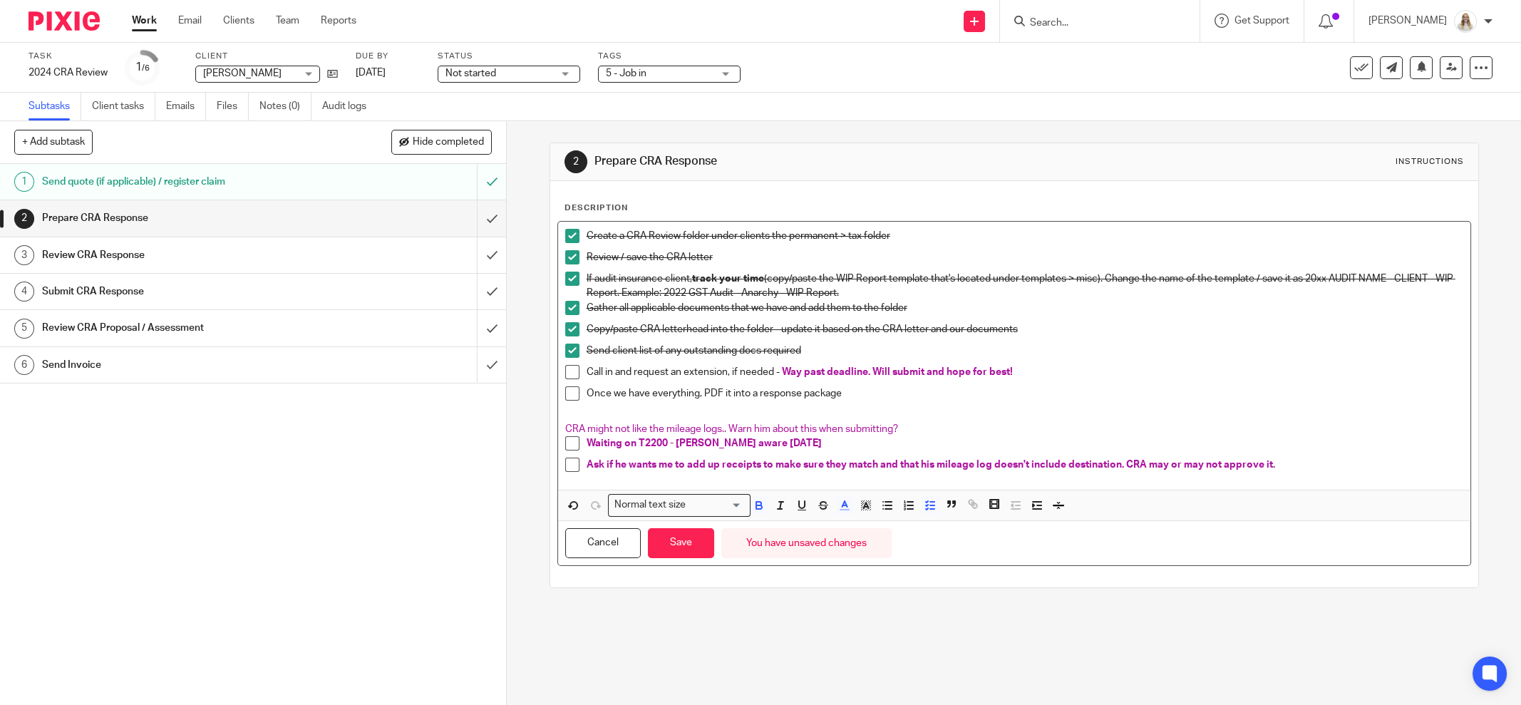
click at [695, 512] on div "Normal text size Loading..." at bounding box center [679, 505] width 143 height 22
click at [1050, 529] on div "Cancel Save You have unsaved changes" at bounding box center [1014, 543] width 912 height 45
click at [671, 540] on button "Save" at bounding box center [681, 543] width 66 height 31
click at [673, 529] on button "Save" at bounding box center [681, 543] width 66 height 31
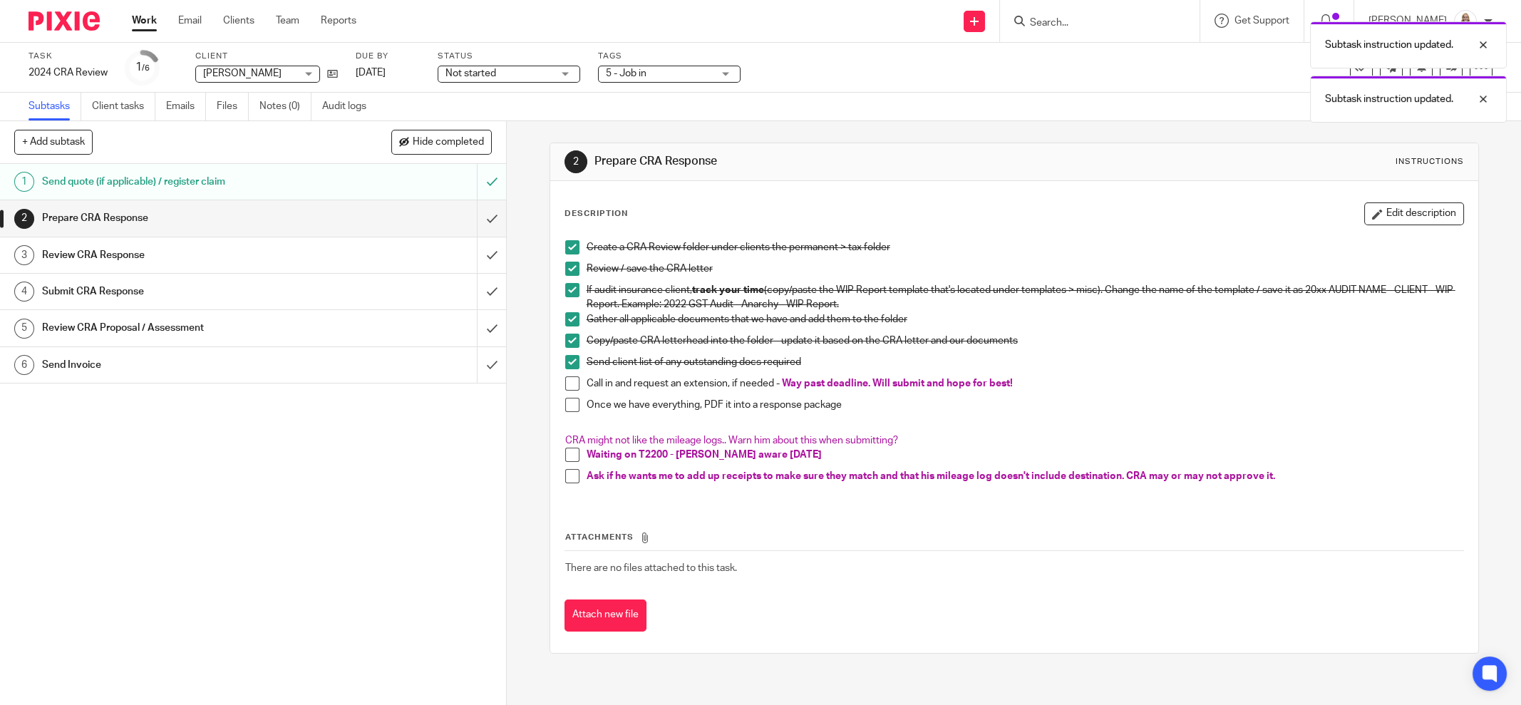
drag, startPoint x: 1377, startPoint y: 219, endPoint x: 1086, endPoint y: 269, distance: 295.7
click at [1377, 219] on button "Edit description" at bounding box center [1414, 213] width 100 height 23
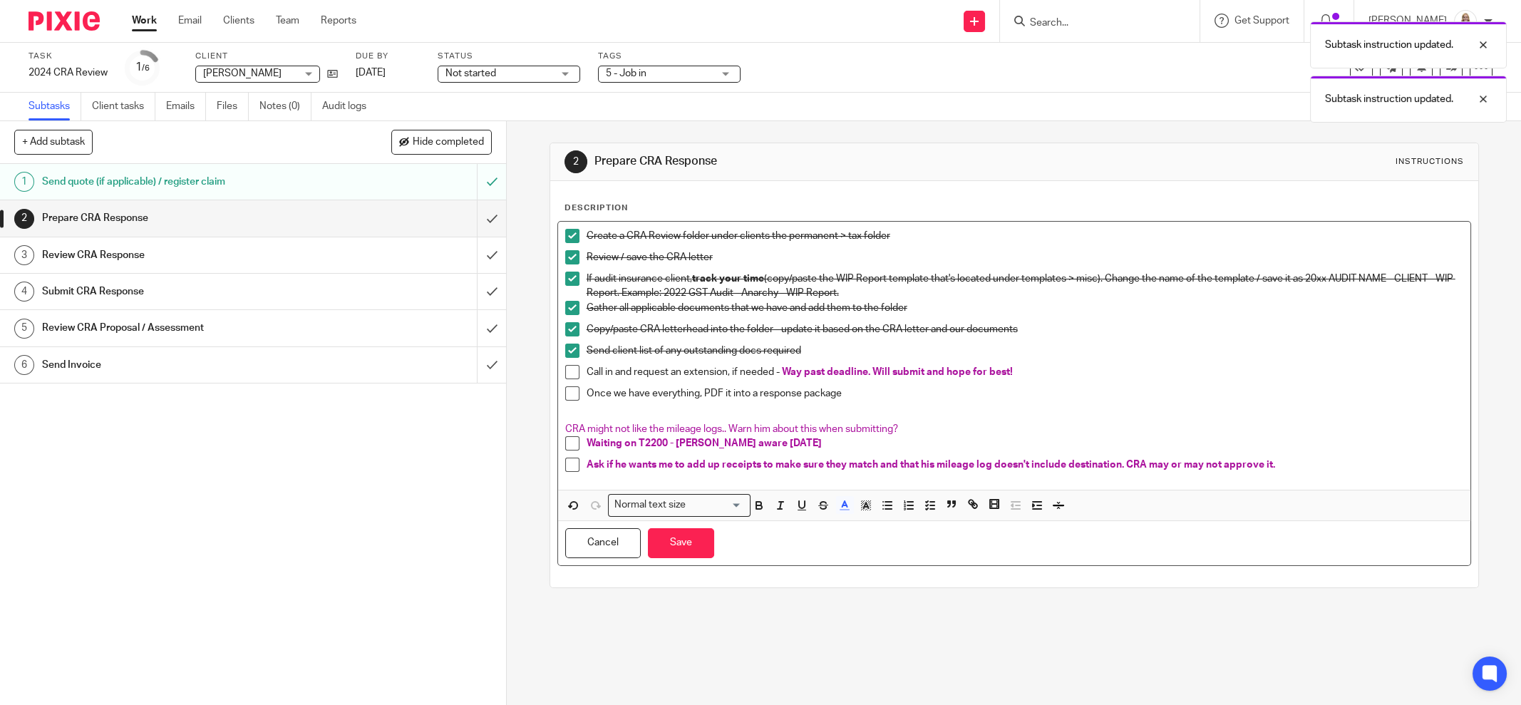
drag, startPoint x: 909, startPoint y: 427, endPoint x: 509, endPoint y: 441, distance: 400.7
click at [512, 436] on div "2 Prepare CRA Response Instructions Description Create a CRA Review folder unde…" at bounding box center [1014, 413] width 1014 height 584
drag, startPoint x: 868, startPoint y: 428, endPoint x: 561, endPoint y: 428, distance: 306.4
click at [565, 428] on p "CRA might not like the mileage logs.. Warn him about this when submitting?" at bounding box center [1014, 429] width 898 height 14
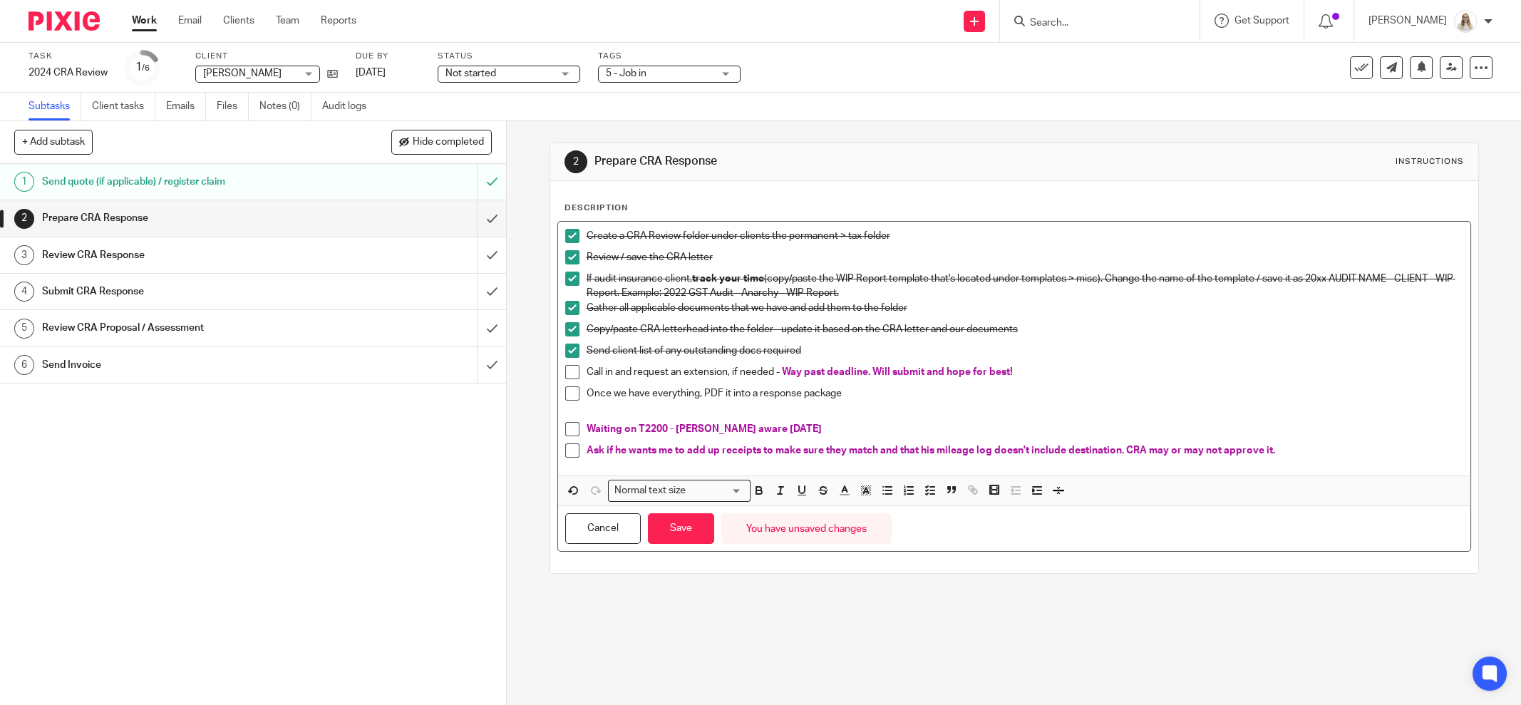
click at [708, 524] on div "Cancel Save You have unsaved changes" at bounding box center [1014, 528] width 912 height 45
click at [681, 527] on button "Save" at bounding box center [681, 528] width 66 height 31
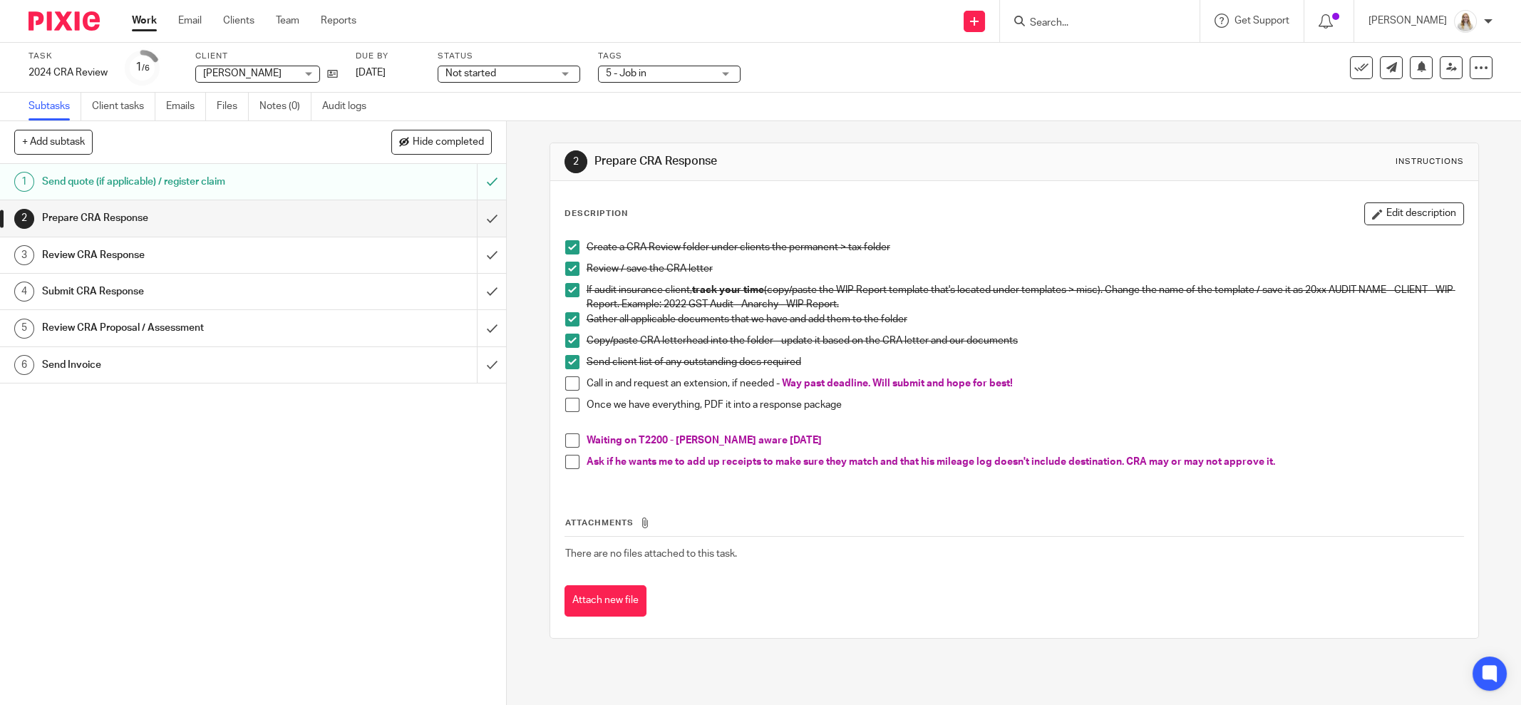
click at [1082, 23] on input "Search" at bounding box center [1092, 23] width 128 height 13
click at [707, 71] on span "5 - Job in" at bounding box center [659, 73] width 107 height 15
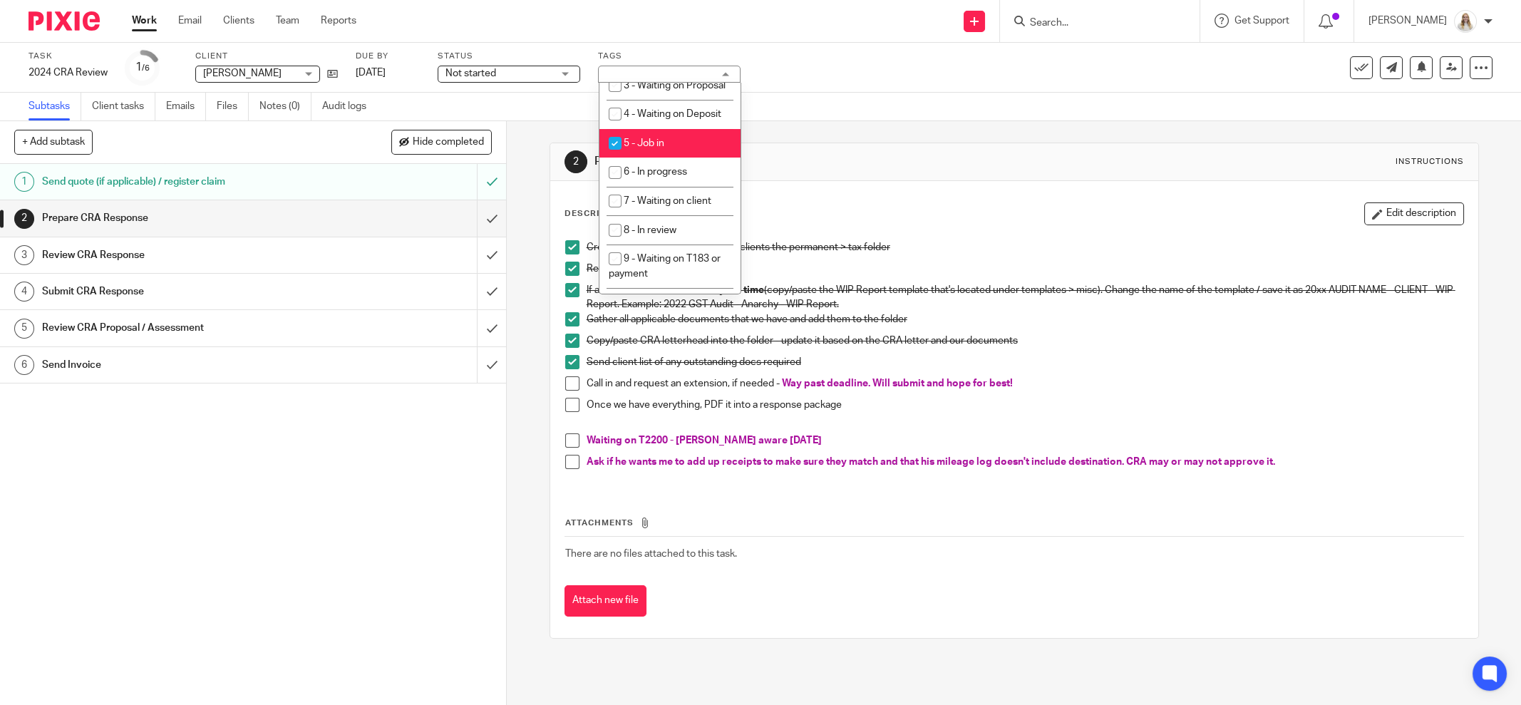
scroll to position [534, 0]
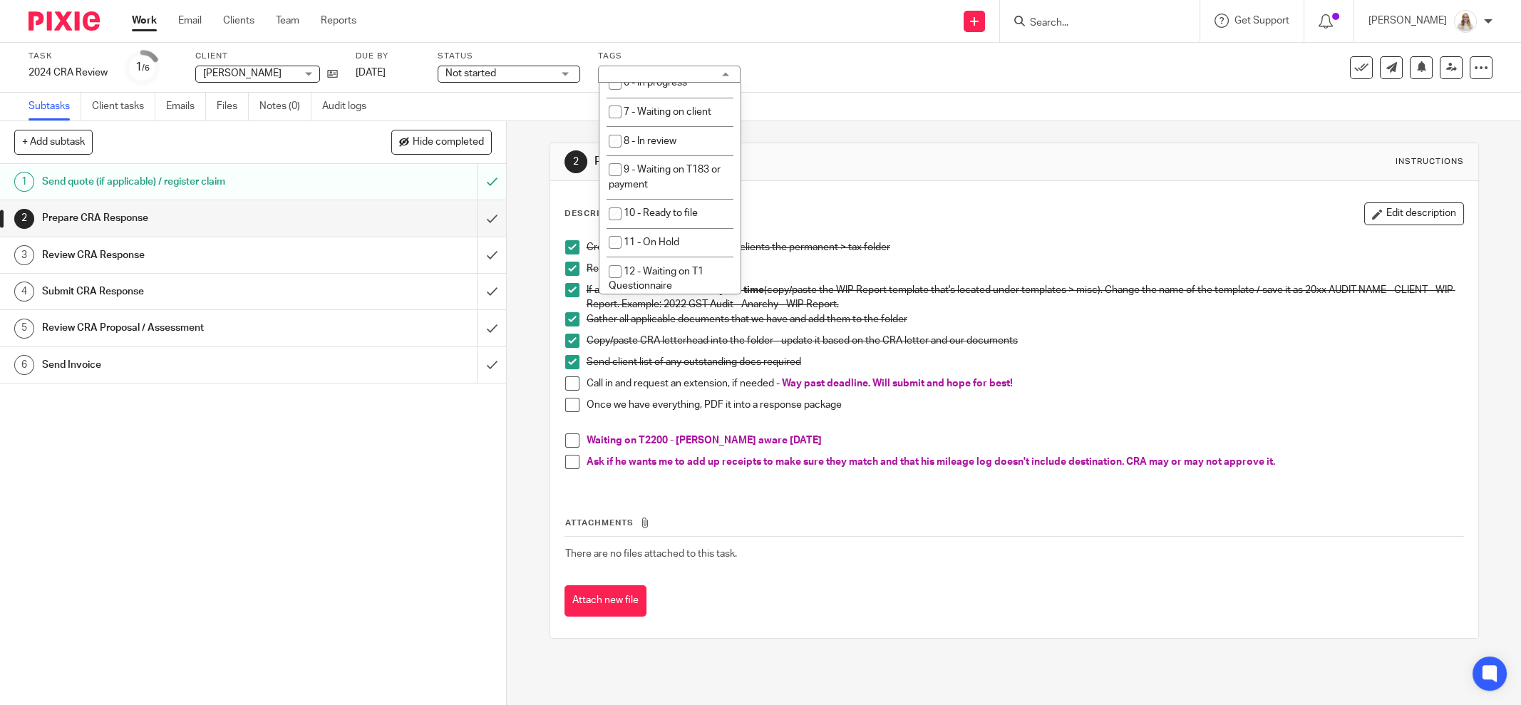
click at [671, 69] on li "5 - Job in" at bounding box center [669, 54] width 141 height 29
checkbox input "false"
drag, startPoint x: 673, startPoint y: 127, endPoint x: 724, endPoint y: 112, distance: 52.8
click at [674, 88] on span "6 - In progress" at bounding box center [654, 83] width 63 height 10
checkbox input "true"
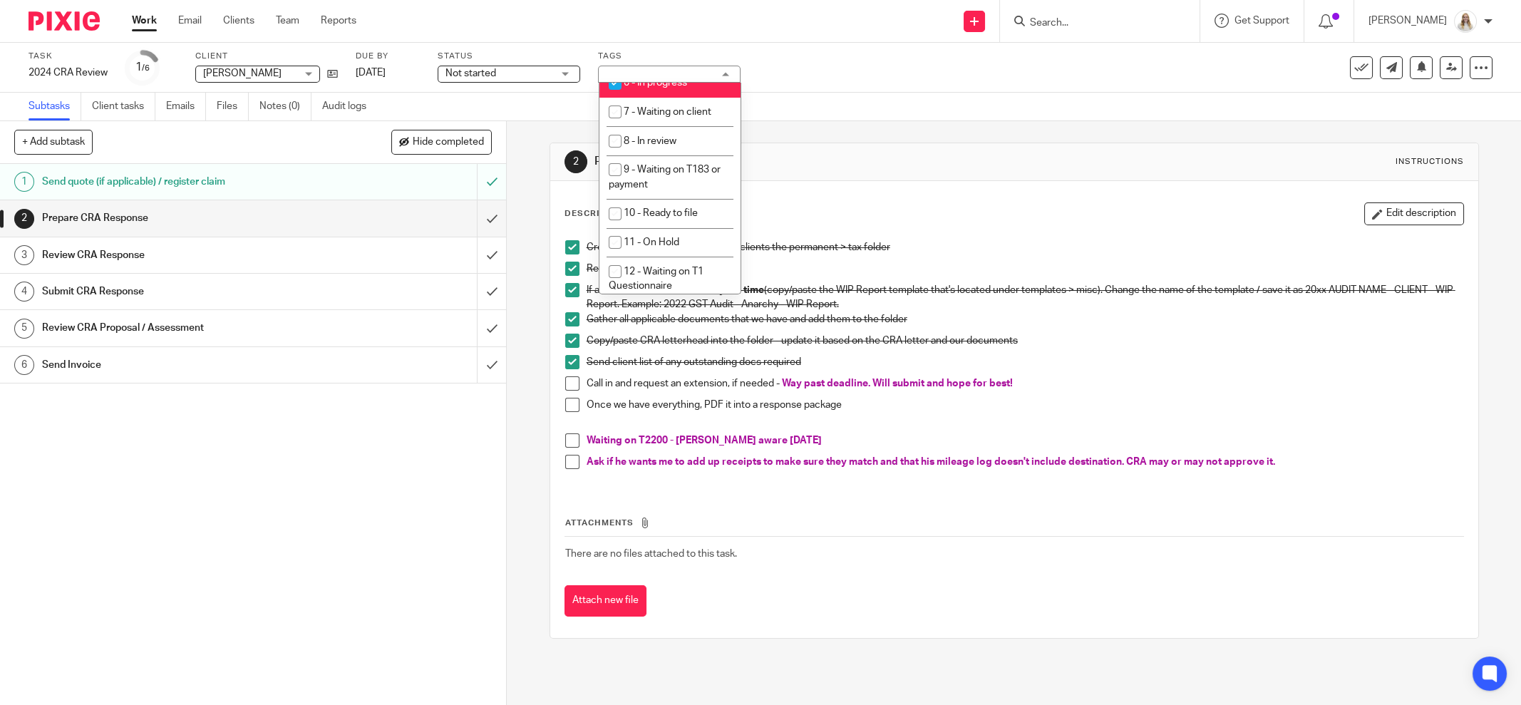
drag, startPoint x: 857, startPoint y: 99, endPoint x: 980, endPoint y: 80, distance: 124.8
click at [876, 96] on div "Subtasks Client tasks Emails Files Notes (0) Audit logs" at bounding box center [760, 107] width 1521 height 29
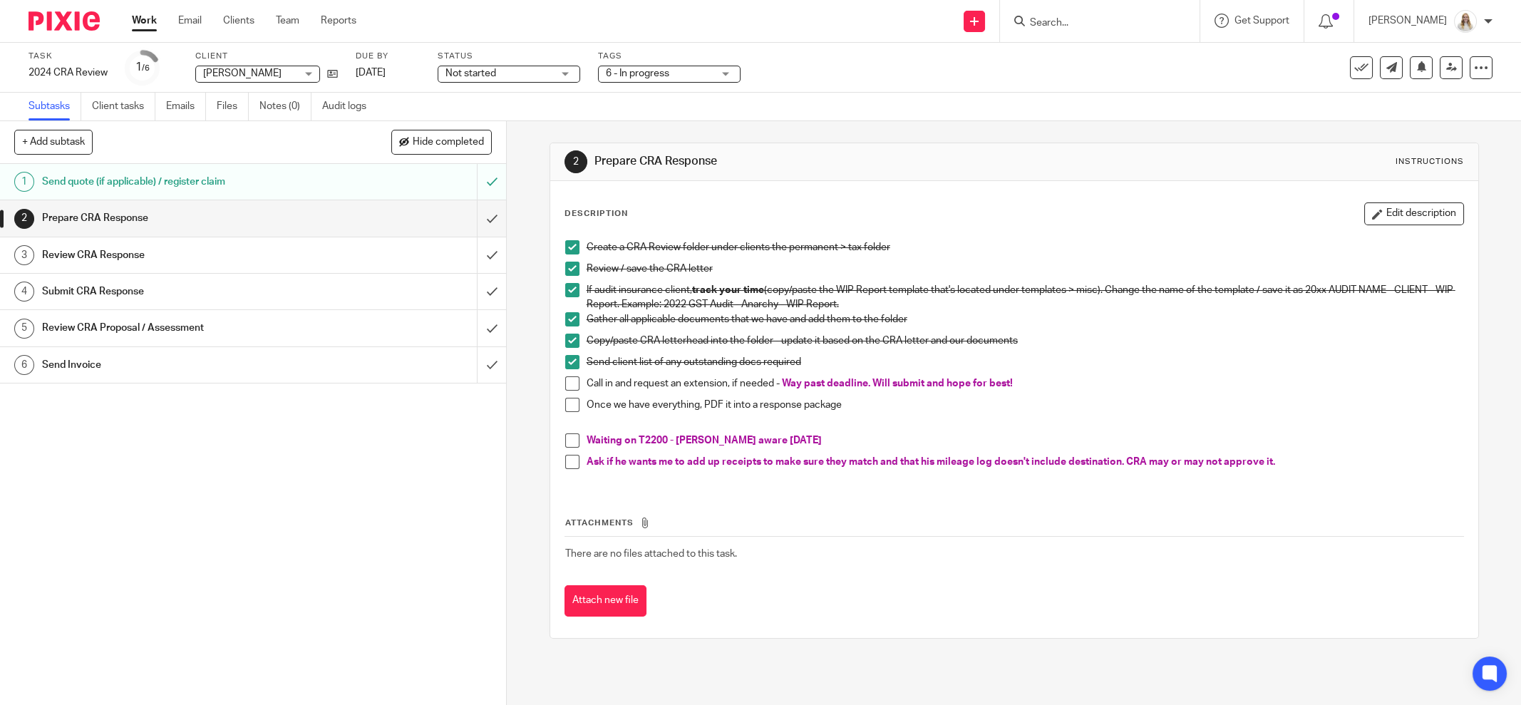
click at [1117, 21] on input "Search" at bounding box center [1092, 23] width 128 height 13
type input "big dea"
drag, startPoint x: 1137, startPoint y: 46, endPoint x: 1097, endPoint y: 49, distance: 40.0
drag, startPoint x: 950, startPoint y: 53, endPoint x: 821, endPoint y: 1, distance: 138.8
click at [946, 49] on div "Task 2024 CRA Review Save 2024 CRA Review 1 /6 Client Cory Scarth Cory Scarth N…" at bounding box center [760, 68] width 1521 height 50
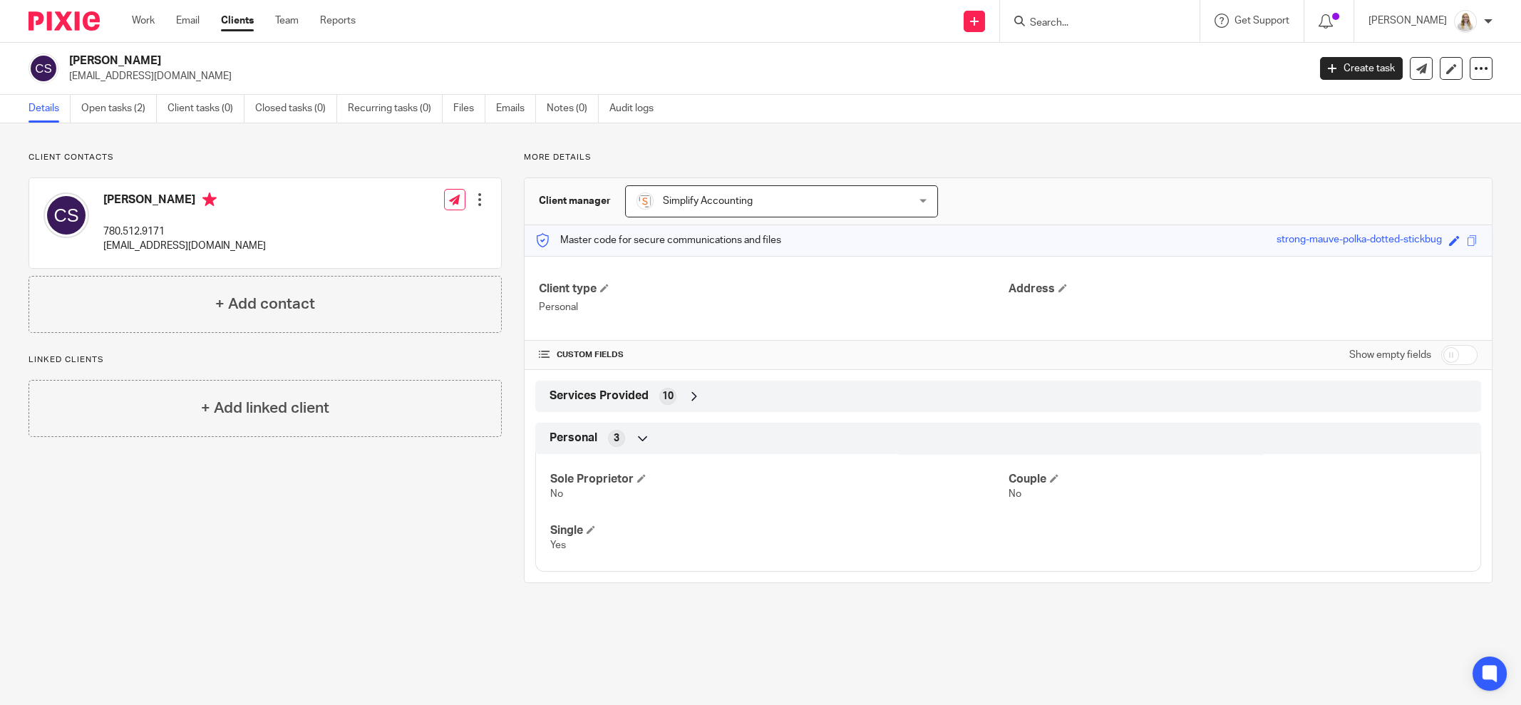
click at [474, 190] on div "Edit contact Create client from contact Export data Delete contact" at bounding box center [479, 199] width 14 height 29
click at [472, 197] on div at bounding box center [479, 199] width 14 height 14
click at [385, 229] on link "Edit contact" at bounding box center [411, 230] width 136 height 21
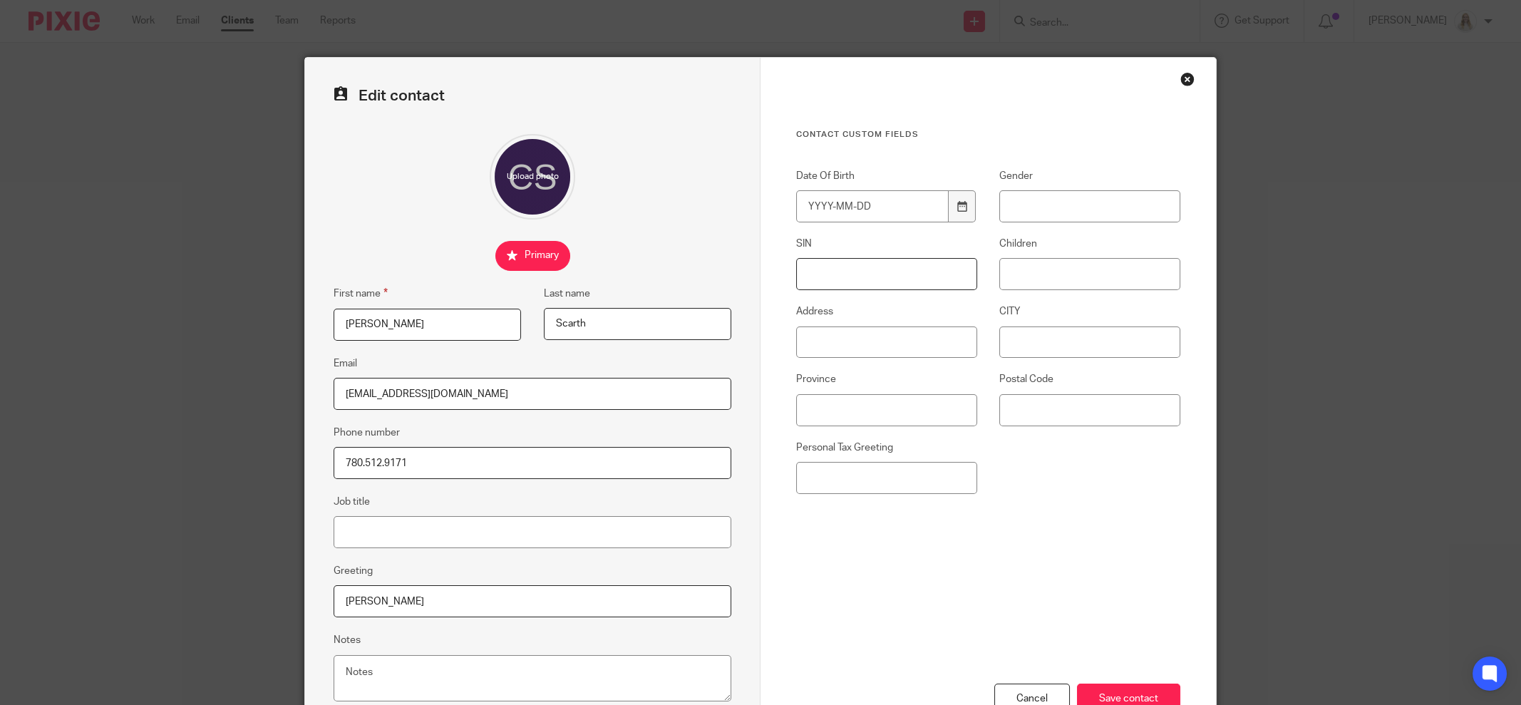
click at [817, 276] on input "SIN" at bounding box center [886, 274] width 181 height 32
click at [817, 274] on input "656098274" at bounding box center [886, 274] width 181 height 32
drag, startPoint x: 870, startPoint y: 271, endPoint x: 781, endPoint y: 270, distance: 89.1
click at [781, 270] on div "SIN 656098274" at bounding box center [875, 263] width 203 height 53
type input "656098274"
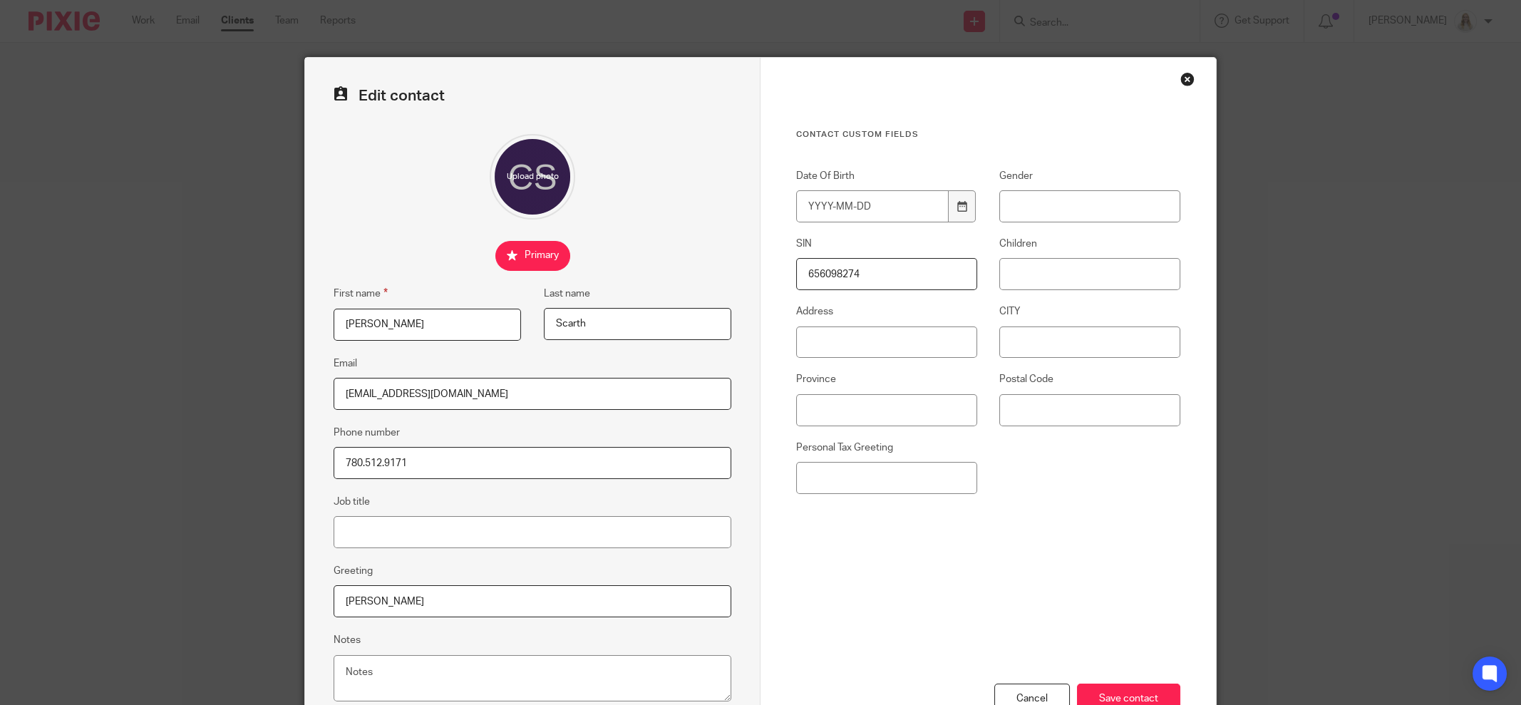
click at [1081, 523] on div "Contact Custom fields Date Of Birth Gender SIN 656098274 Children Address CITY …" at bounding box center [988, 362] width 384 height 467
click at [1140, 695] on input "Save contact" at bounding box center [1128, 698] width 103 height 31
click at [880, 212] on input "Date Of Birth" at bounding box center [872, 206] width 152 height 32
type input "1999-09-21"
click at [863, 347] on input "Address" at bounding box center [886, 342] width 181 height 32
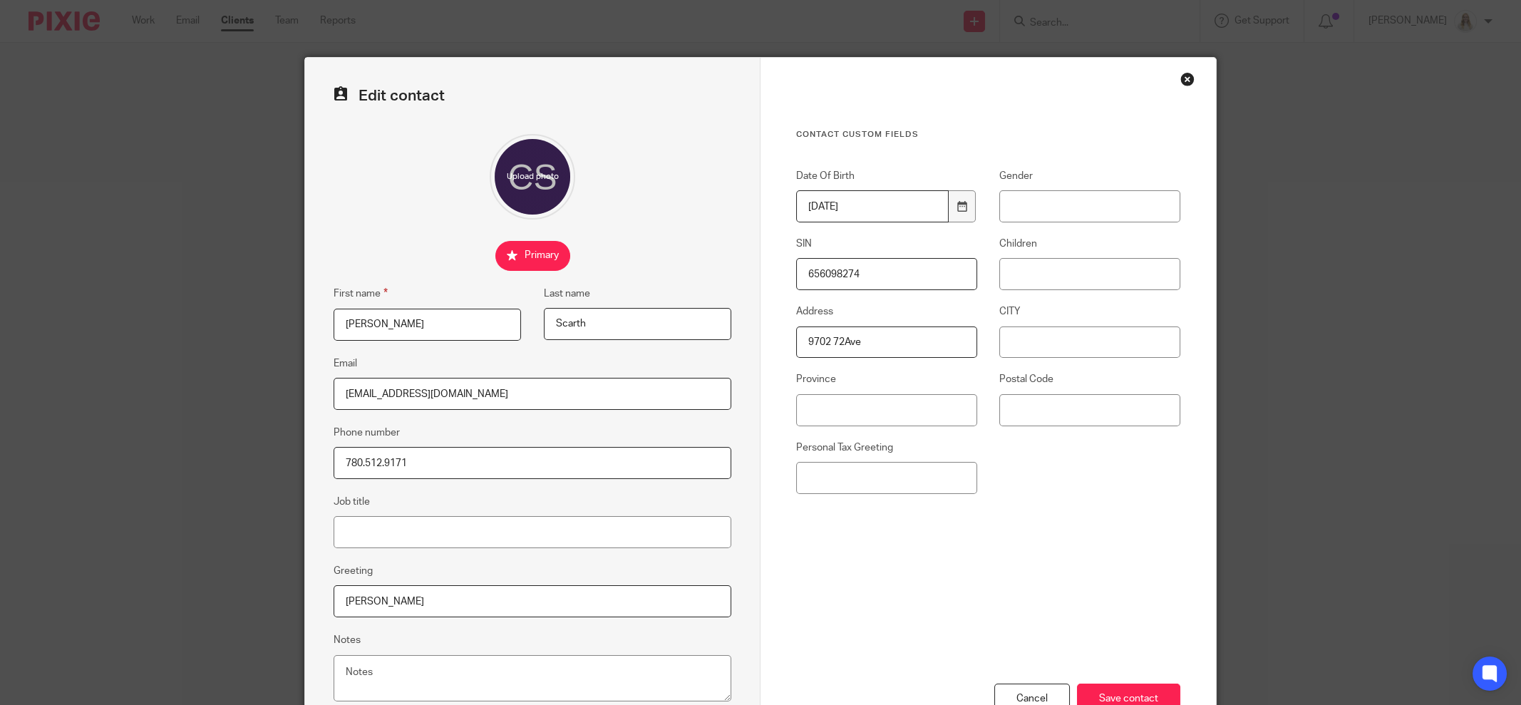
type input "9702 72Ave"
click at [1086, 332] on input "CITY" at bounding box center [1089, 342] width 181 height 32
type input "[GEOGRAPHIC_DATA]"
click at [883, 477] on input "Personal Tax Greeting" at bounding box center [886, 478] width 181 height 32
type input "[PERSON_NAME]"
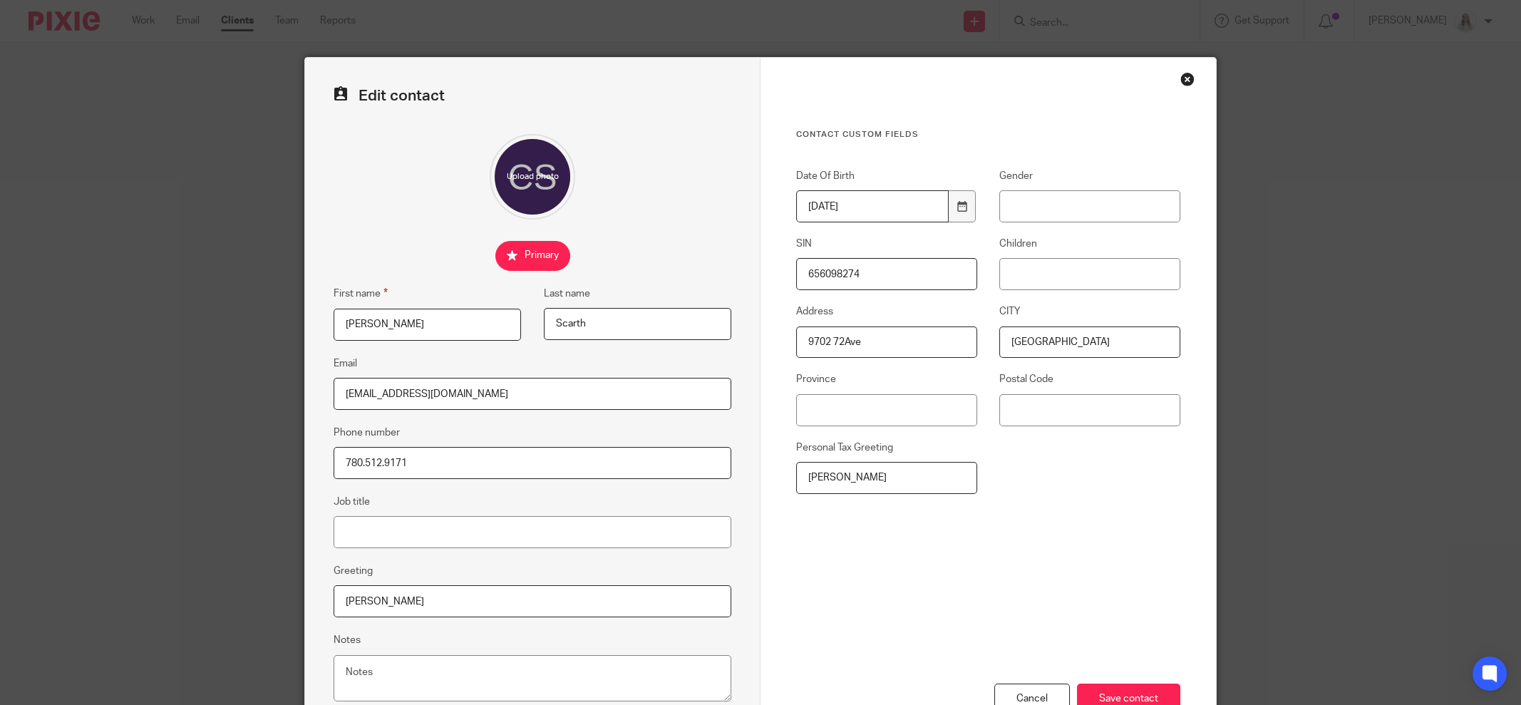
click at [1095, 469] on div "Date Of Birth 1999-09-21 Gender SIN 656098274 Children Address 9702 72Ave CITY …" at bounding box center [977, 338] width 406 height 339
click at [888, 417] on input "Province" at bounding box center [886, 410] width 181 height 32
type input "Alberta"
click at [1032, 413] on input "Postal Code" at bounding box center [1089, 410] width 181 height 32
type input "T8V5J8"
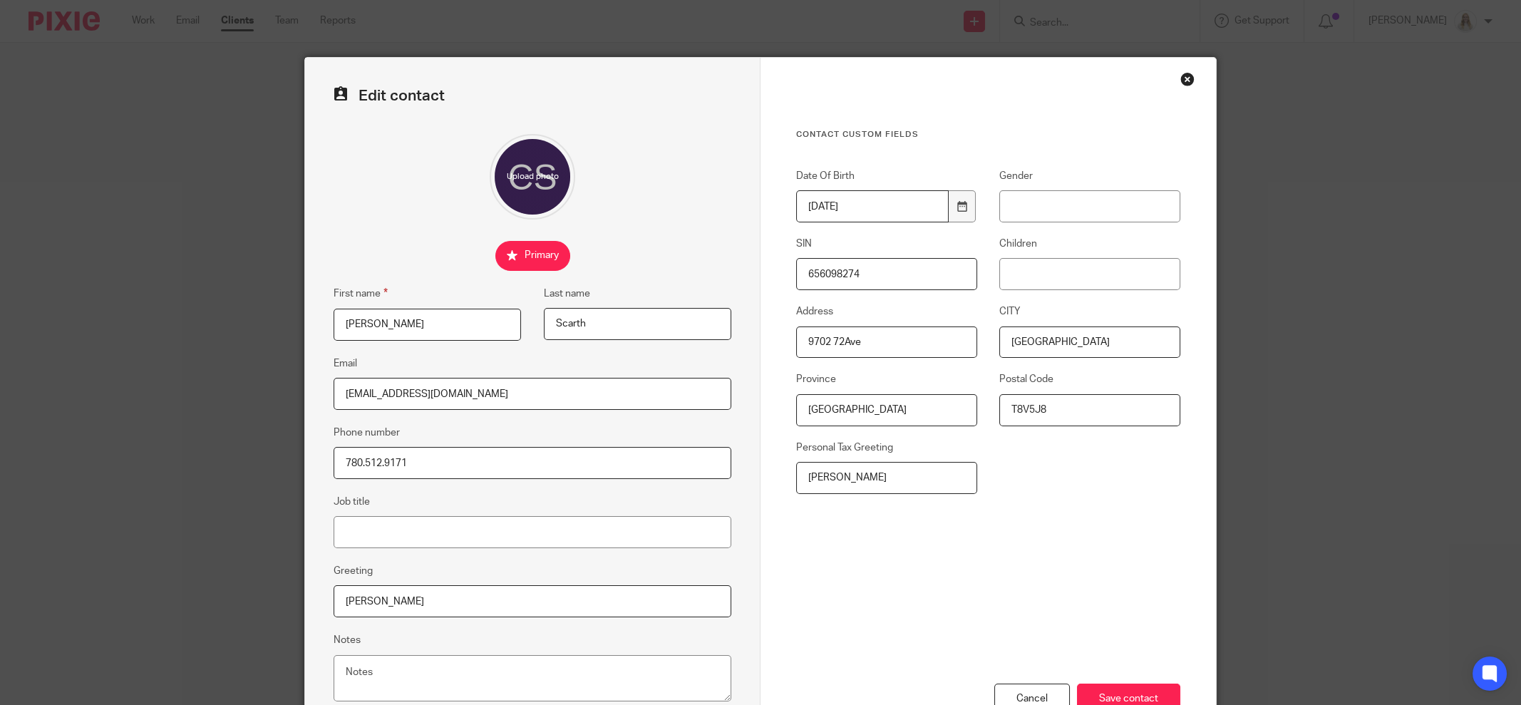
click at [1101, 570] on div "Contact Custom fields Date Of Birth 1999-09-21 Gender SIN 656098274 Children Ad…" at bounding box center [988, 362] width 384 height 467
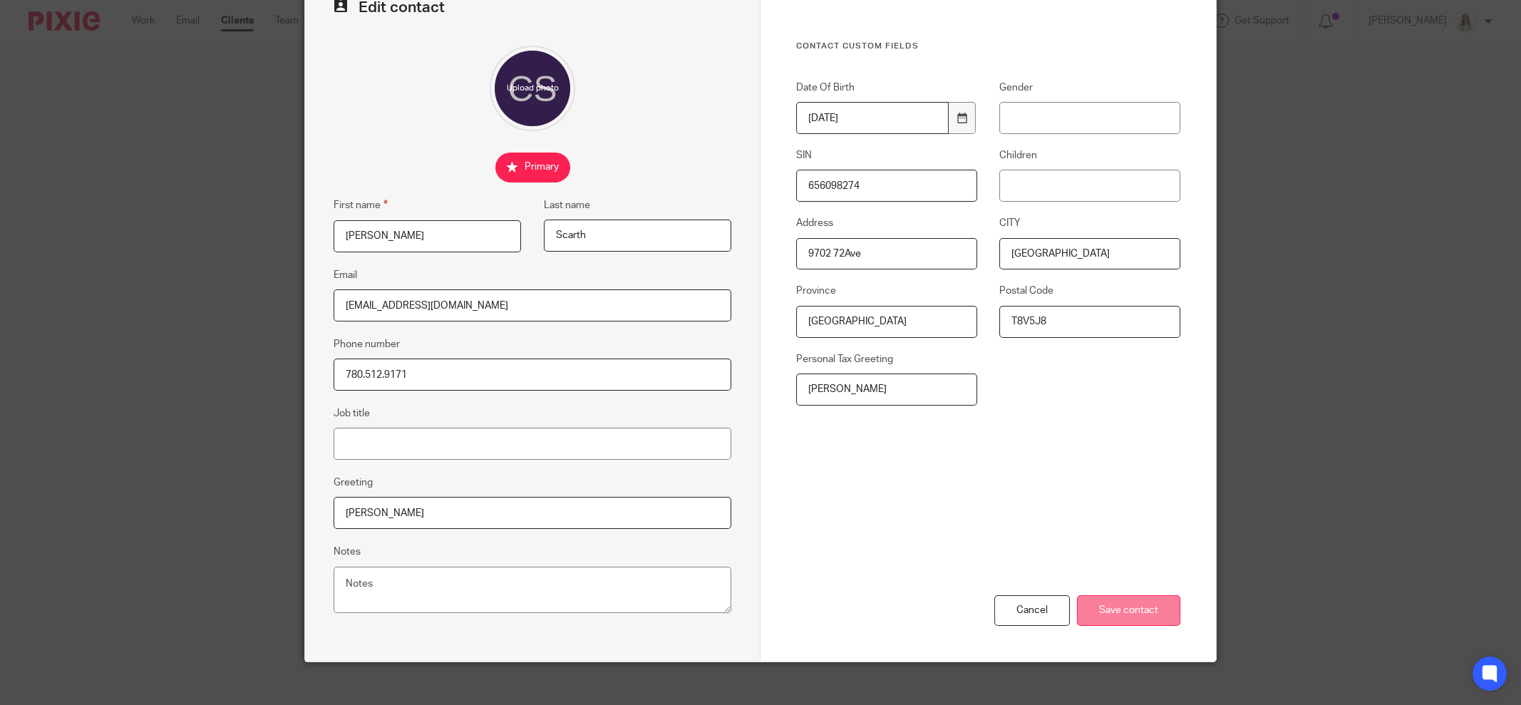
click at [1107, 606] on input "Save contact" at bounding box center [1128, 610] width 103 height 31
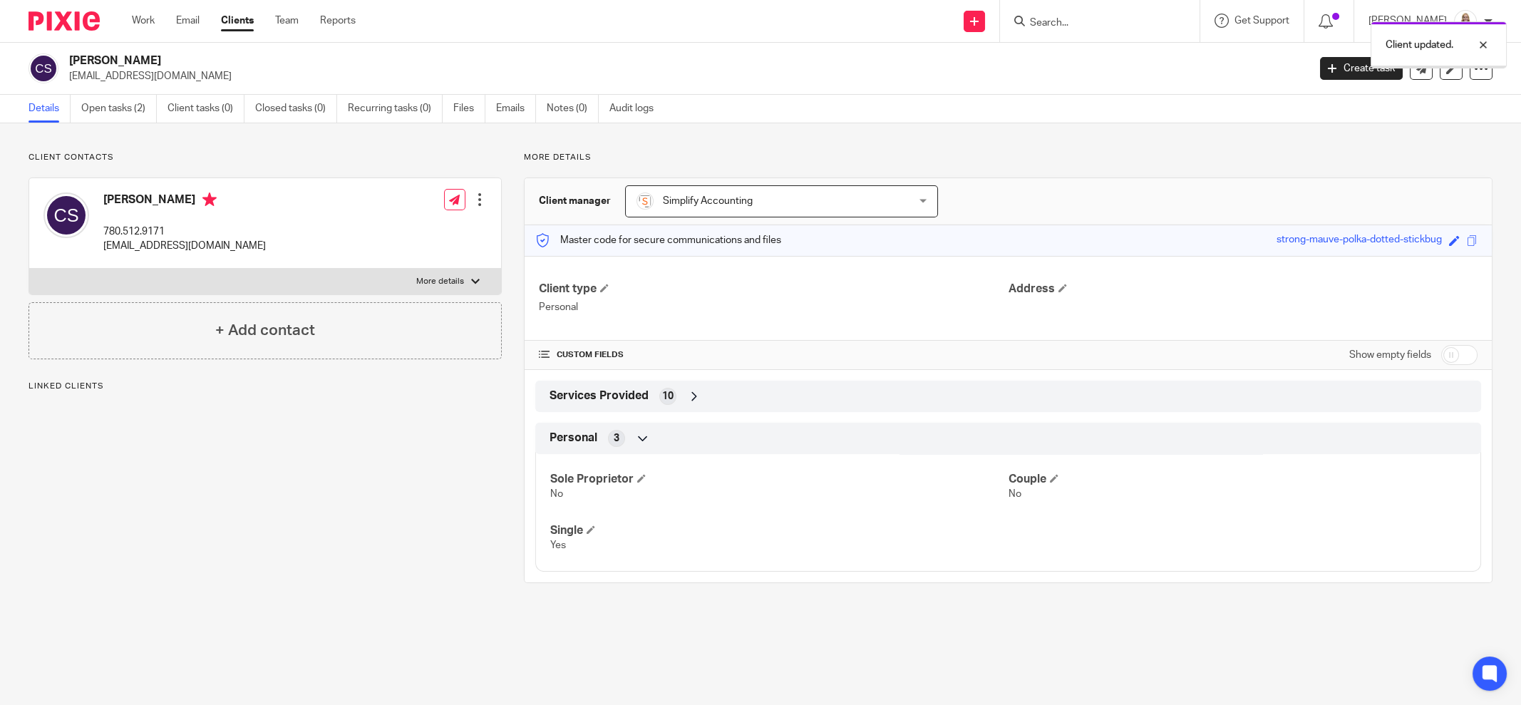
click at [471, 283] on div at bounding box center [475, 281] width 9 height 9
click at [29, 269] on input "More details" at bounding box center [29, 268] width 1 height 1
checkbox input "true"
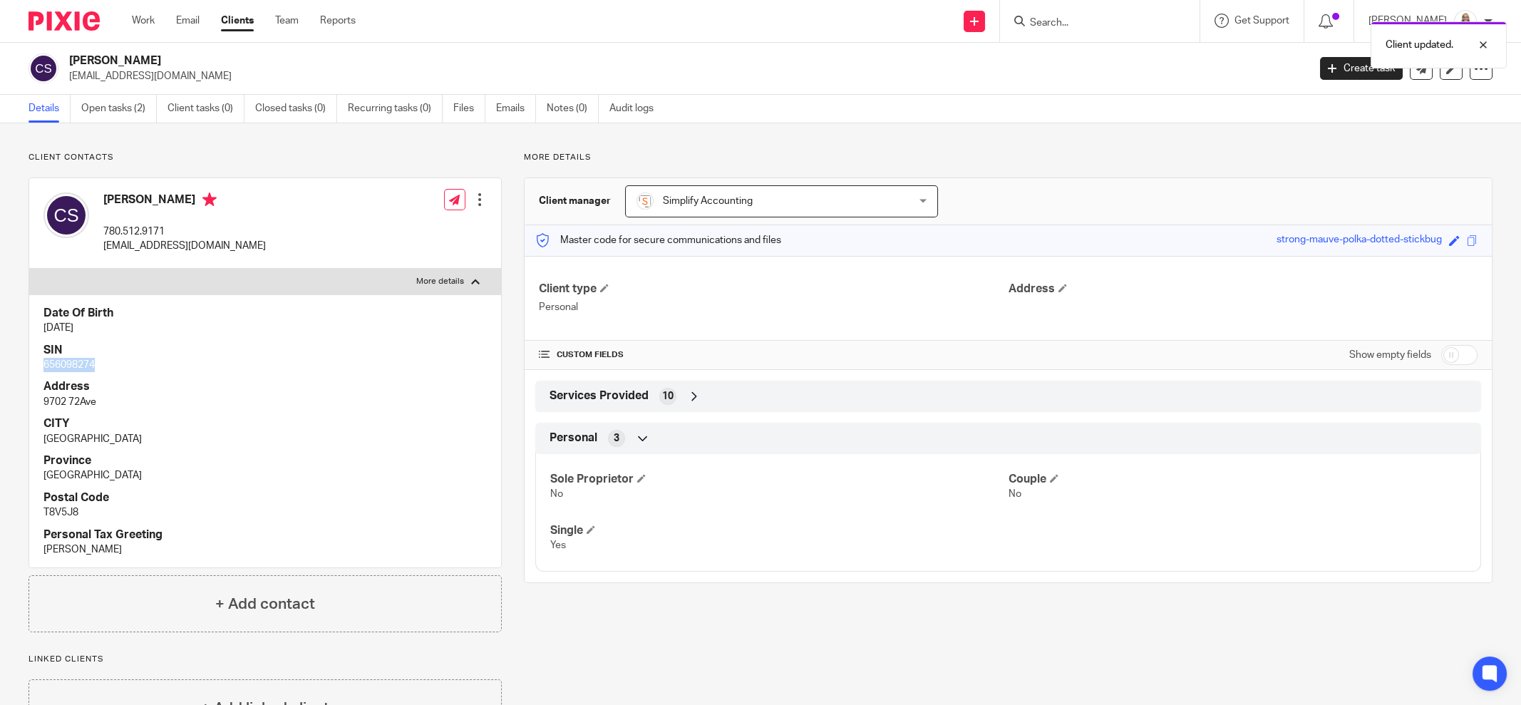
drag, startPoint x: 95, startPoint y: 366, endPoint x: 41, endPoint y: 365, distance: 54.9
click at [41, 365] on div "Date Of Birth [DATE] SIN 656098274 Address 9702 72Ave [GEOGRAPHIC_DATA] Provinc…" at bounding box center [265, 431] width 472 height 274
click at [273, 469] on p "[GEOGRAPHIC_DATA]" at bounding box center [264, 475] width 443 height 14
click at [126, 119] on link "Open tasks (2)" at bounding box center [119, 109] width 76 height 28
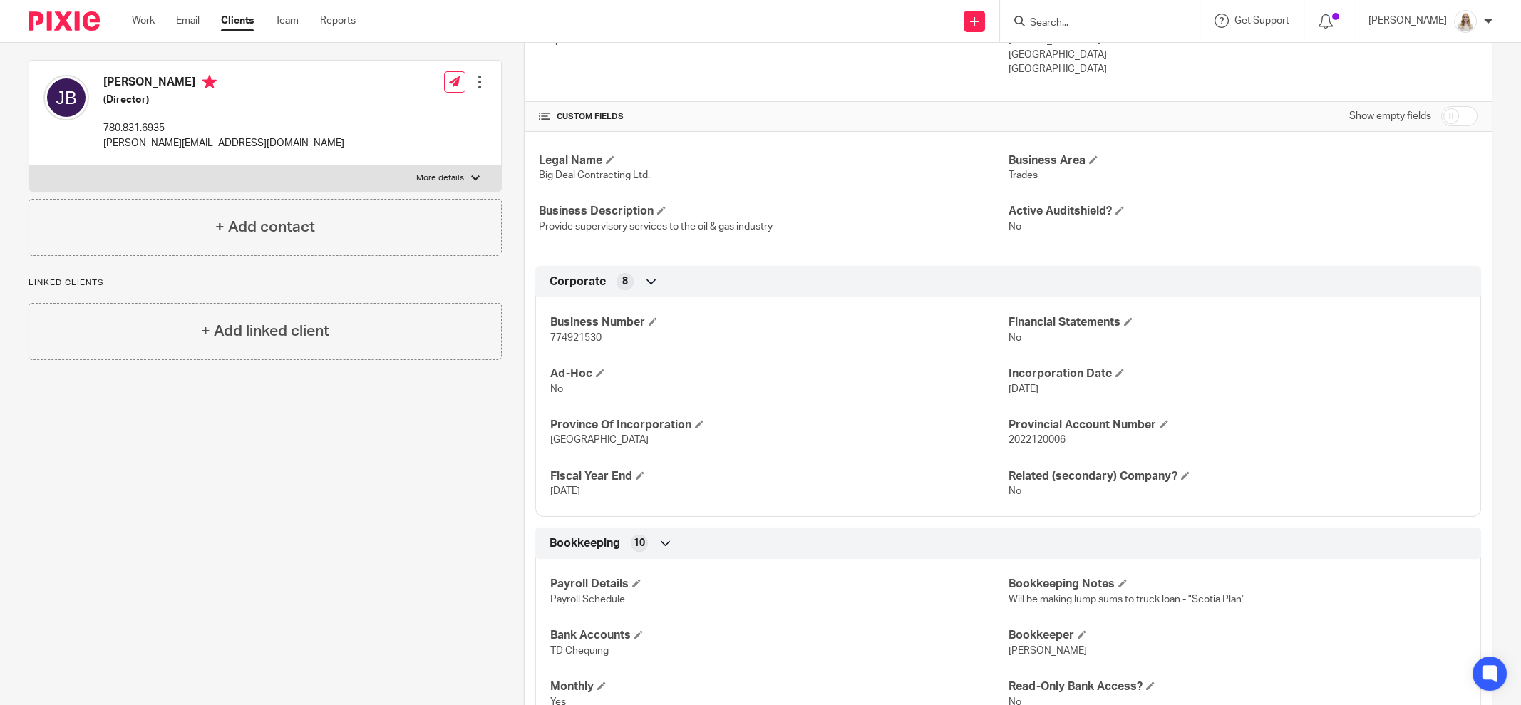
scroll to position [356, 0]
